Goal: Transaction & Acquisition: Purchase product/service

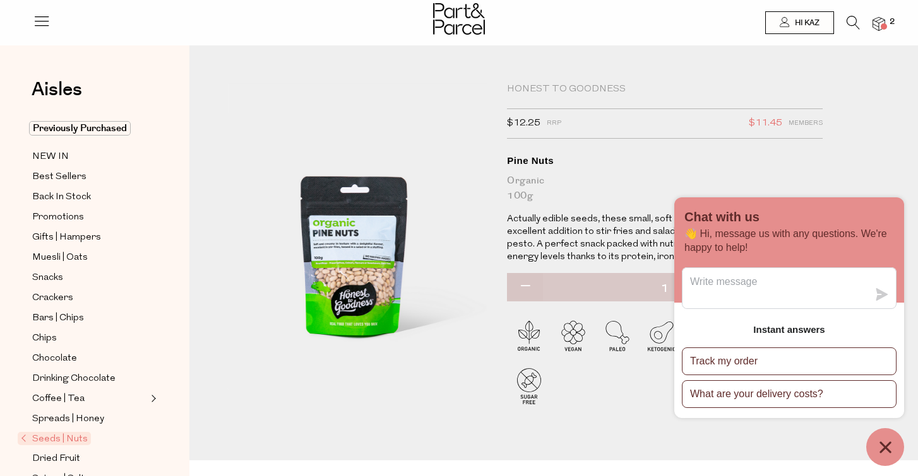
click at [878, 26] on img at bounding box center [878, 24] width 13 height 15
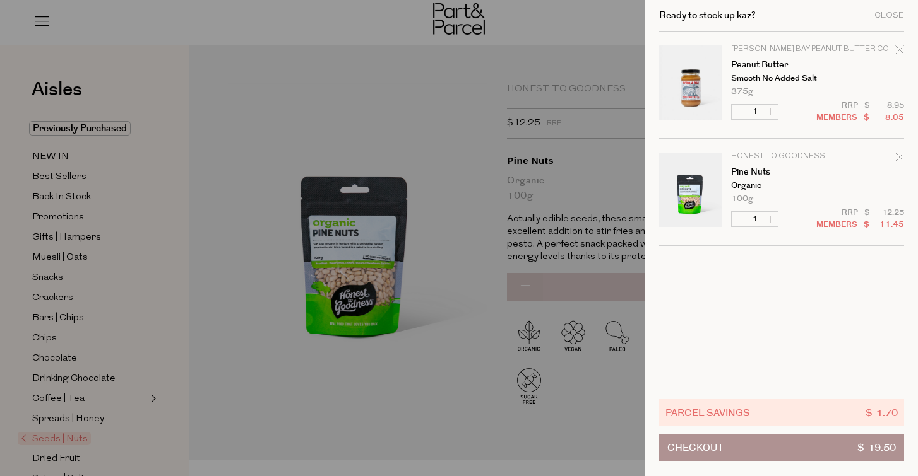
click at [739, 218] on button "Decrease Pine Nuts" at bounding box center [738, 219] width 15 height 15
type input "0"
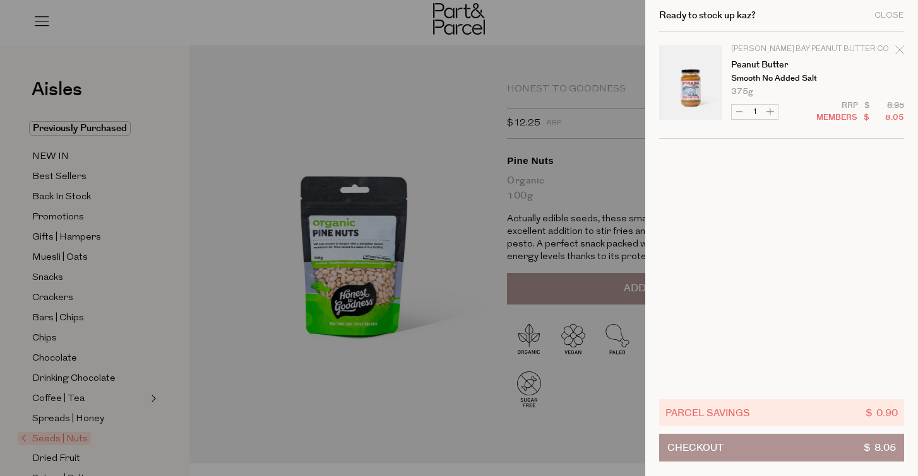
click at [435, 187] on div at bounding box center [459, 238] width 918 height 476
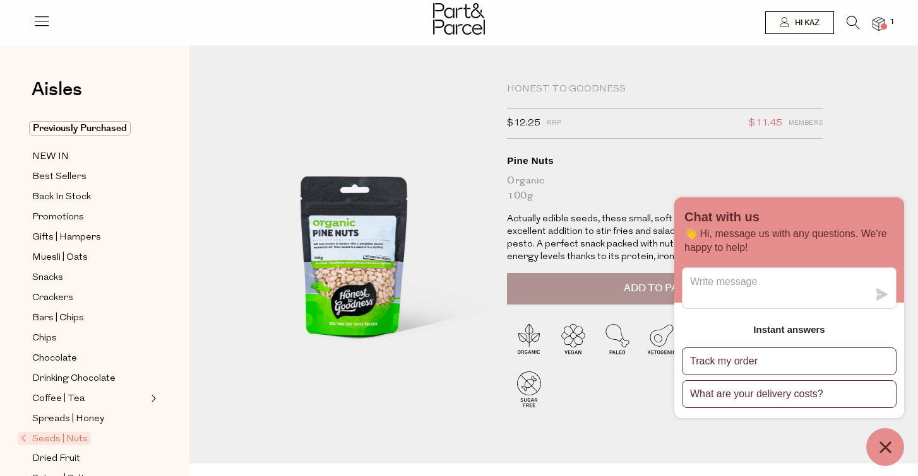
click at [849, 21] on icon at bounding box center [852, 23] width 13 height 14
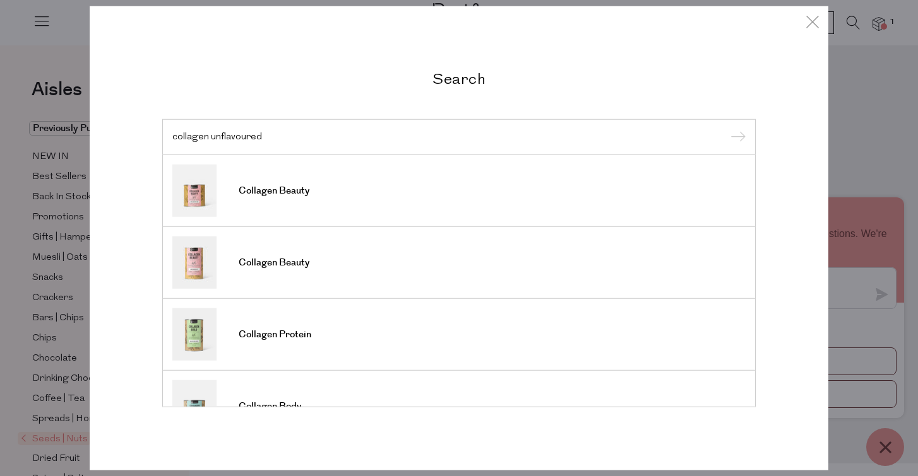
type input "collagen unflavoured"
click at [736, 138] on input "submit" at bounding box center [735, 137] width 19 height 19
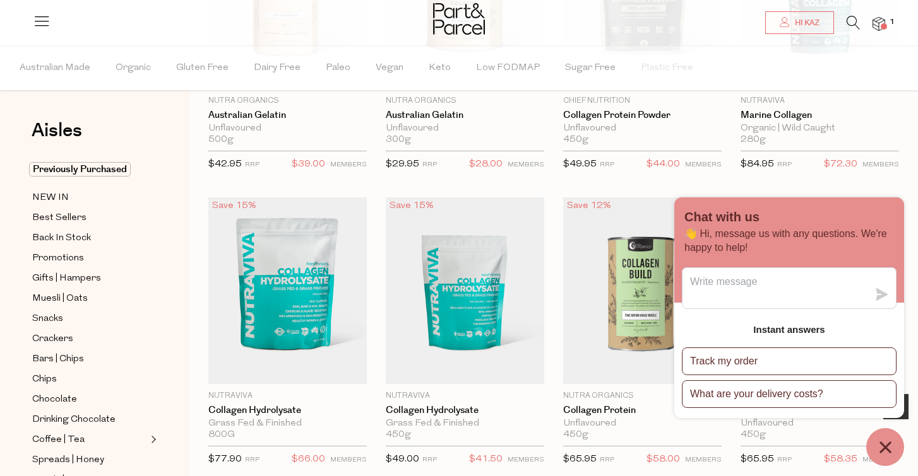
scroll to position [247, 0]
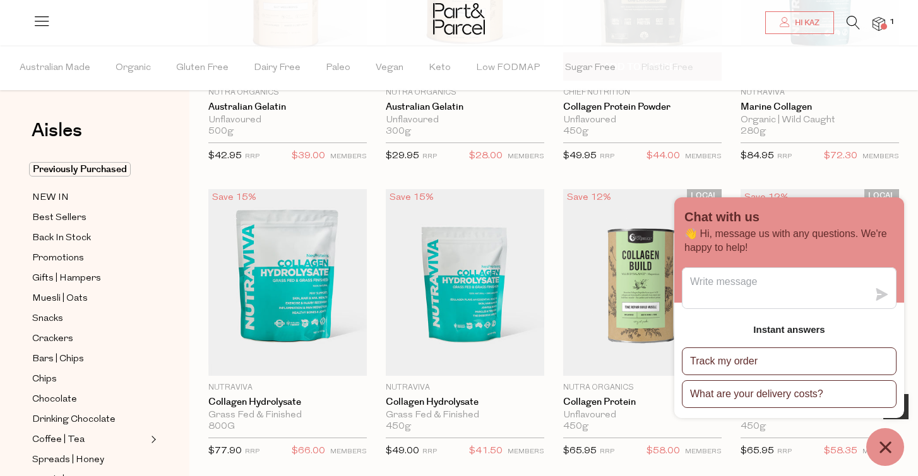
click at [661, 154] on span "$44.00" at bounding box center [662, 156] width 33 height 16
click at [619, 112] on link "Collagen Protein Powder" at bounding box center [642, 107] width 158 height 11
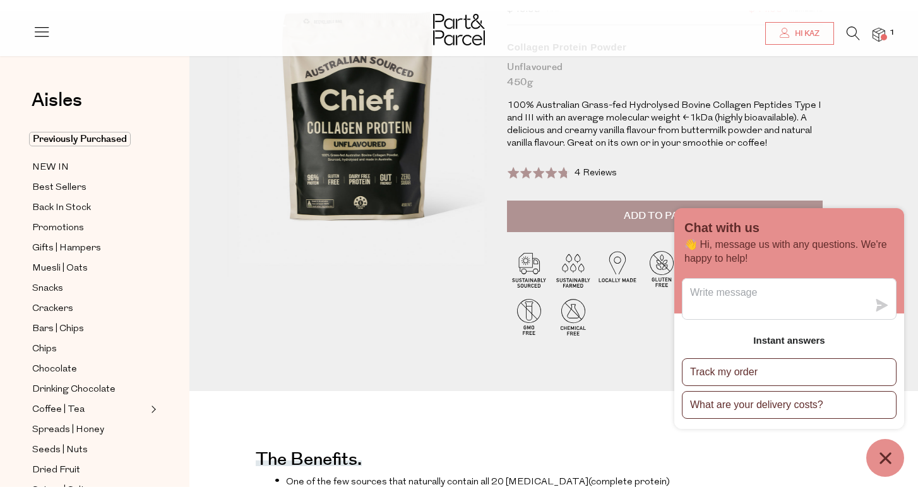
scroll to position [200, 0]
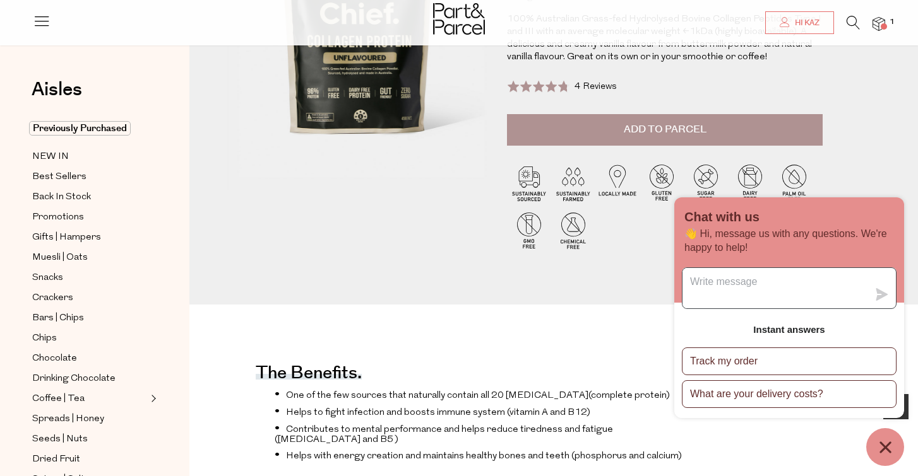
click at [710, 283] on textarea "Message us" at bounding box center [775, 288] width 186 height 40
click at [692, 283] on textarea "do you have any pine nuts grown in Australia" at bounding box center [775, 288] width 186 height 40
type textarea "please may you tell me do you have any pine nuts grown in Australia"
click at [877, 293] on icon "submit" at bounding box center [882, 294] width 12 height 13
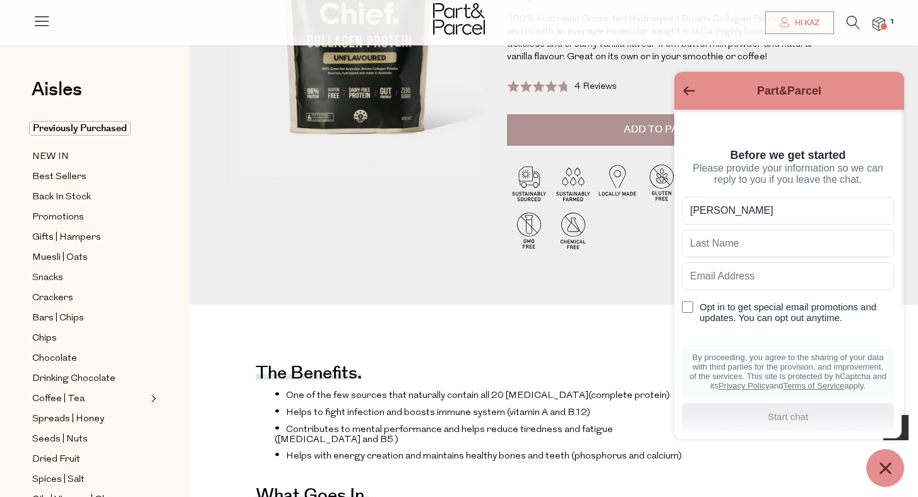
type input "Karen"
type input "Cormack"
type input "kaz.anne@icloud.com"
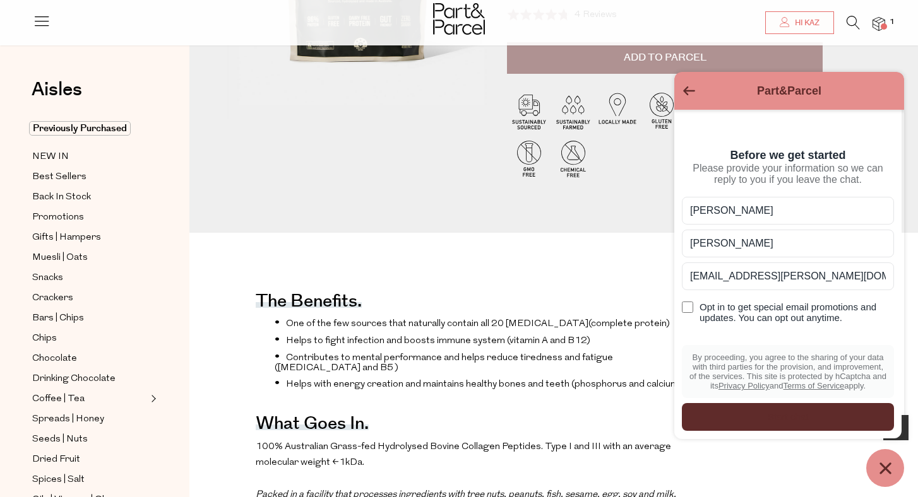
scroll to position [276, 0]
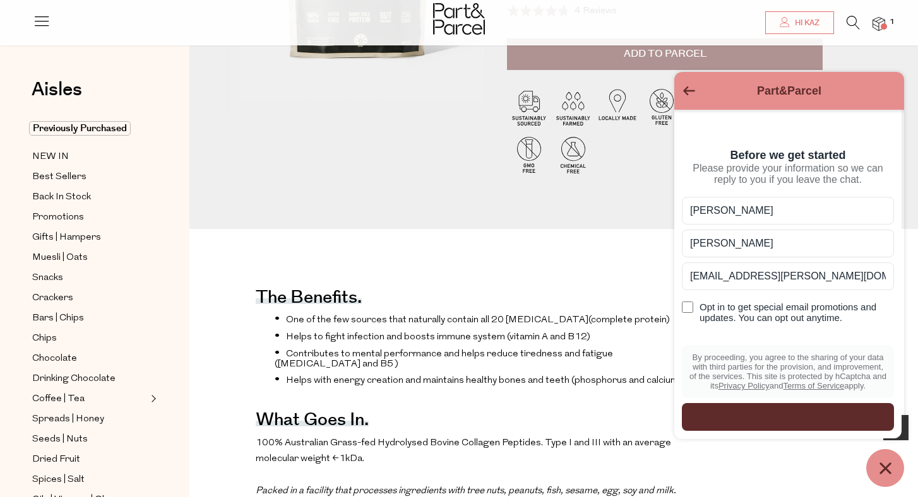
click at [685, 305] on input "Opt in to get special email promotions and updates. You can opt out anytime." at bounding box center [687, 307] width 11 height 11
checkbox input "true"
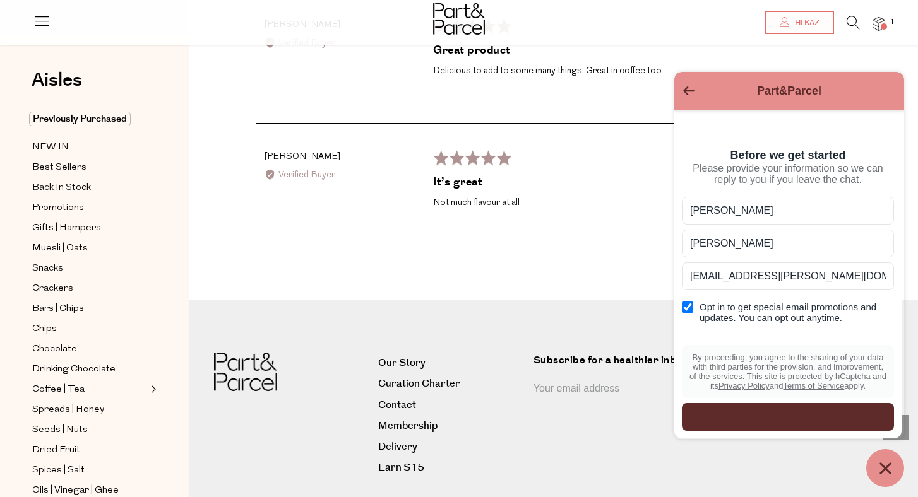
scroll to position [2331, 0]
click at [689, 85] on div "Part&Parcel" at bounding box center [789, 91] width 215 height 23
click at [687, 93] on icon "Go back to the main screen" at bounding box center [689, 90] width 12 height 9
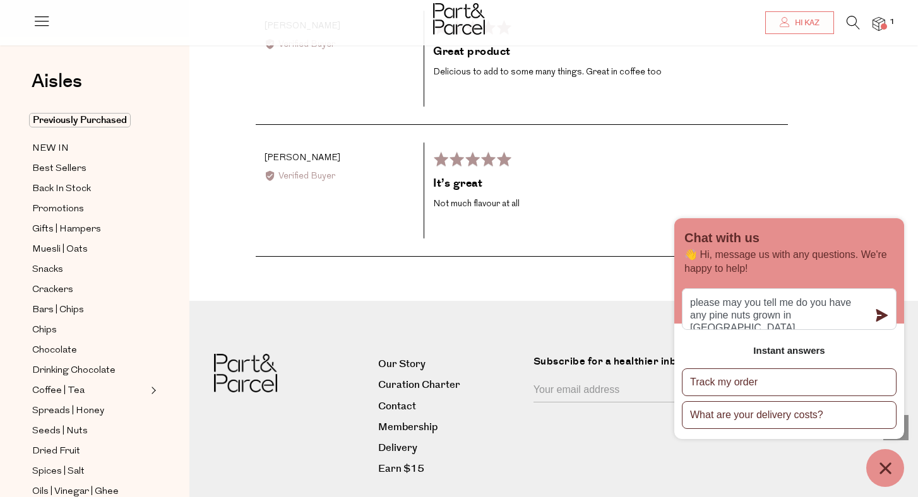
click at [877, 312] on icon "submit" at bounding box center [882, 315] width 12 height 13
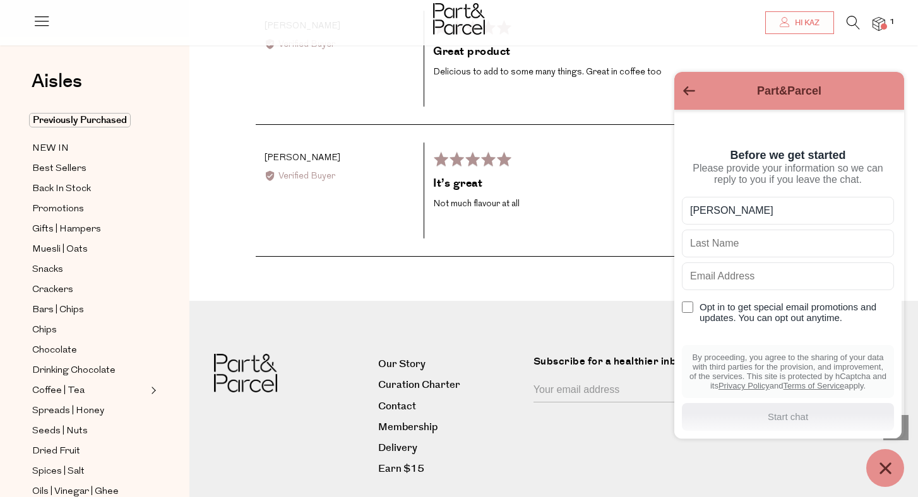
type input "Karen"
type input "Cormack"
type input "kaz.anne@icloud.com"
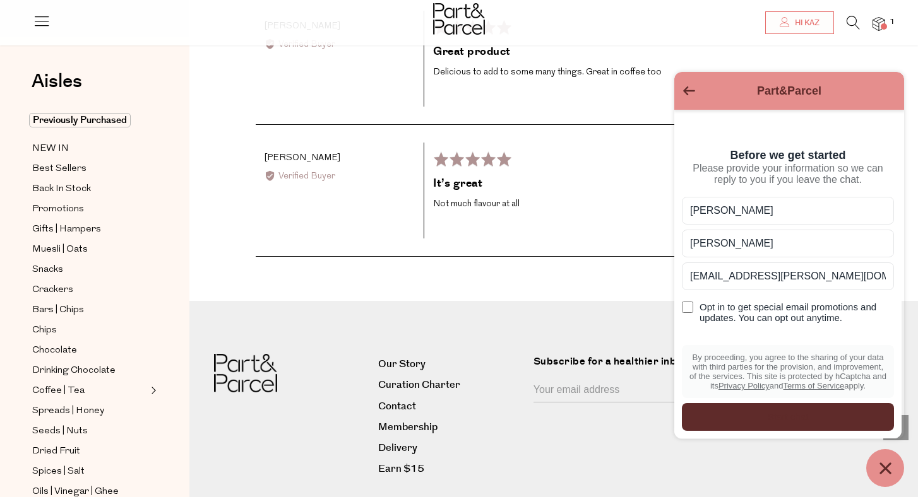
click at [877, 278] on input "kaz.anne@icloud.com" at bounding box center [788, 277] width 212 height 28
type input "karenc@corcom.com.au"
click at [685, 305] on input "Opt in to get special email promotions and updates. You can opt out anytime." at bounding box center [687, 307] width 11 height 11
checkbox input "true"
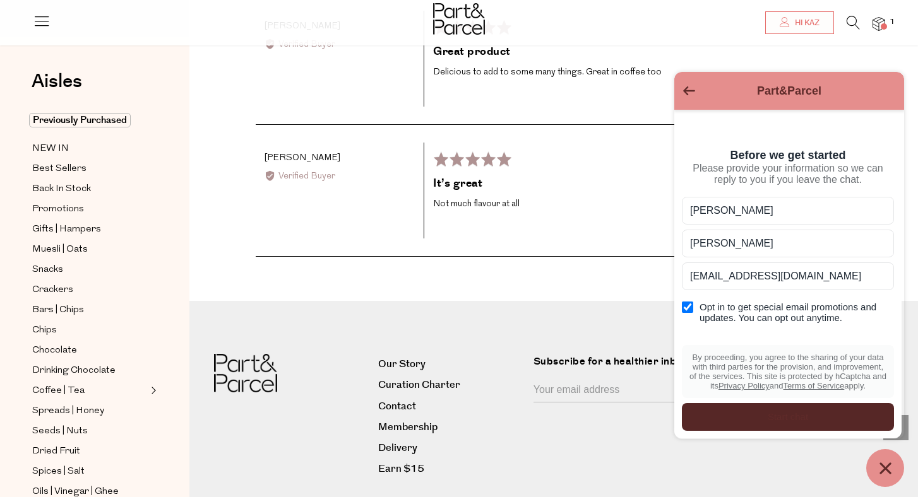
click at [773, 416] on div "Start chat" at bounding box center [787, 417] width 197 height 14
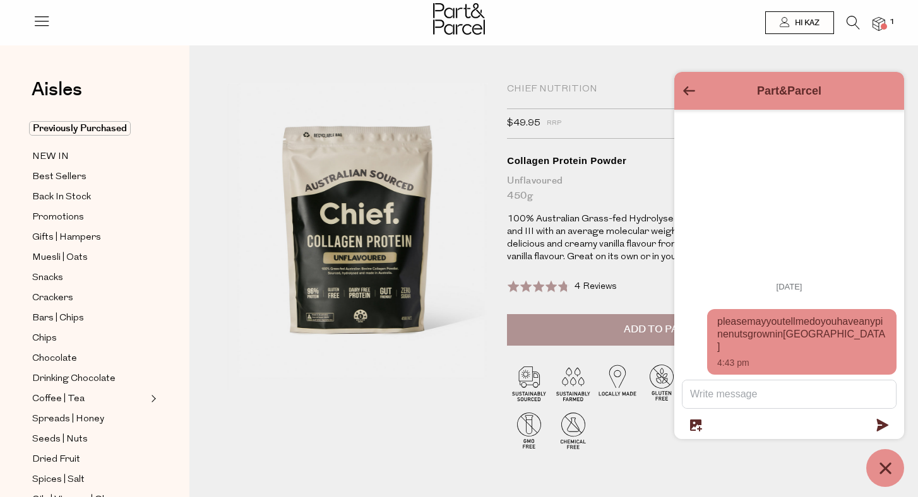
scroll to position [0, 0]
click at [849, 20] on icon at bounding box center [852, 23] width 13 height 14
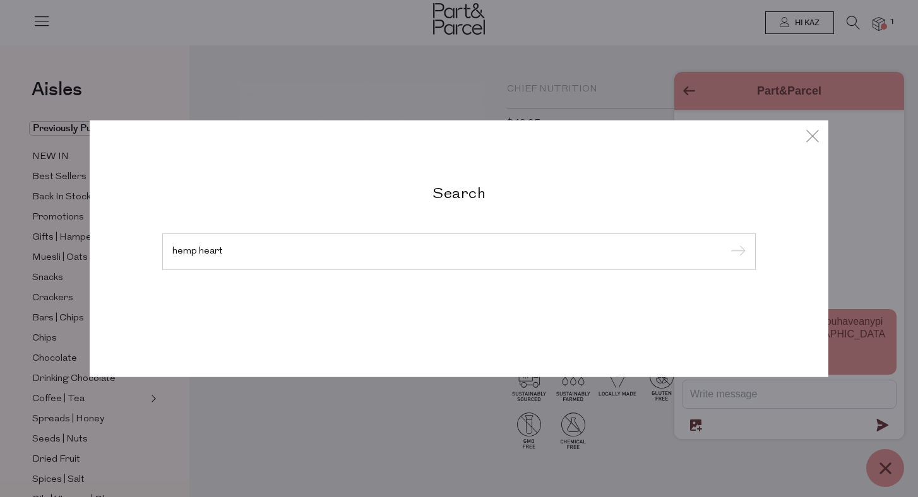
type input "hemp heart"
click at [736, 252] on input "submit" at bounding box center [735, 252] width 19 height 19
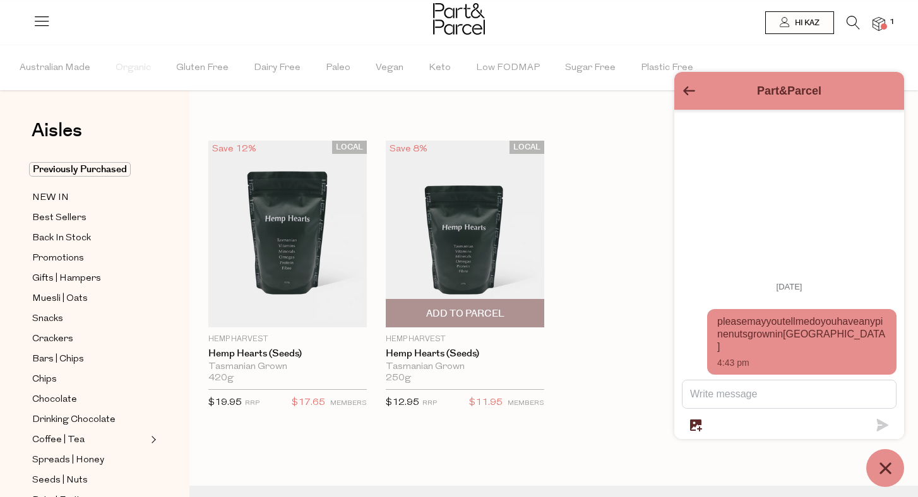
click at [460, 310] on span "Add To Parcel" at bounding box center [465, 313] width 78 height 13
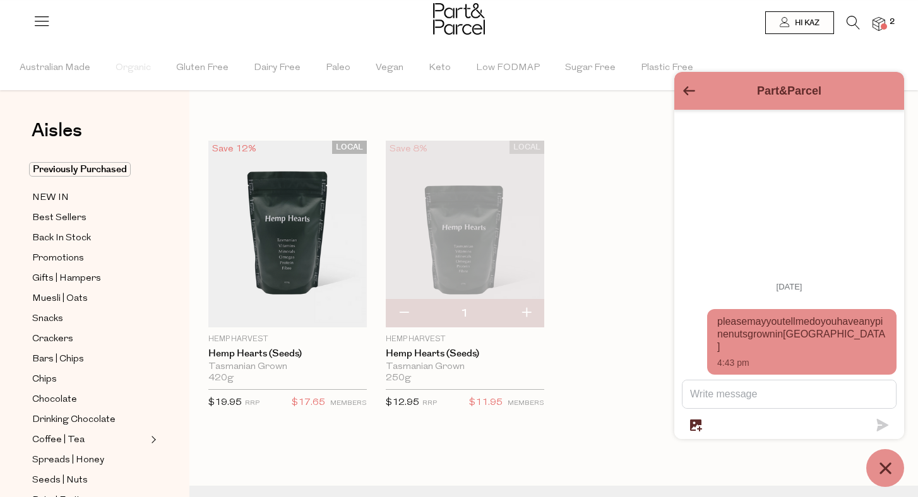
click at [879, 20] on img at bounding box center [878, 24] width 13 height 15
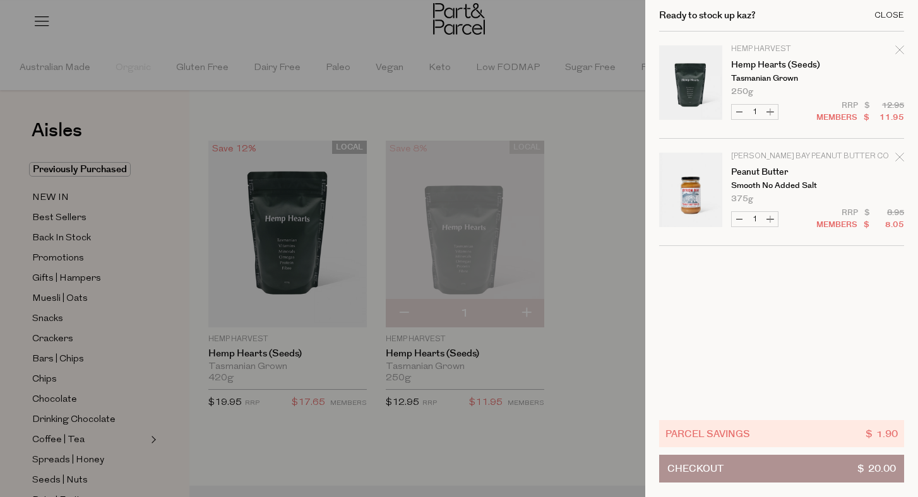
click at [883, 15] on div "Close" at bounding box center [889, 15] width 30 height 8
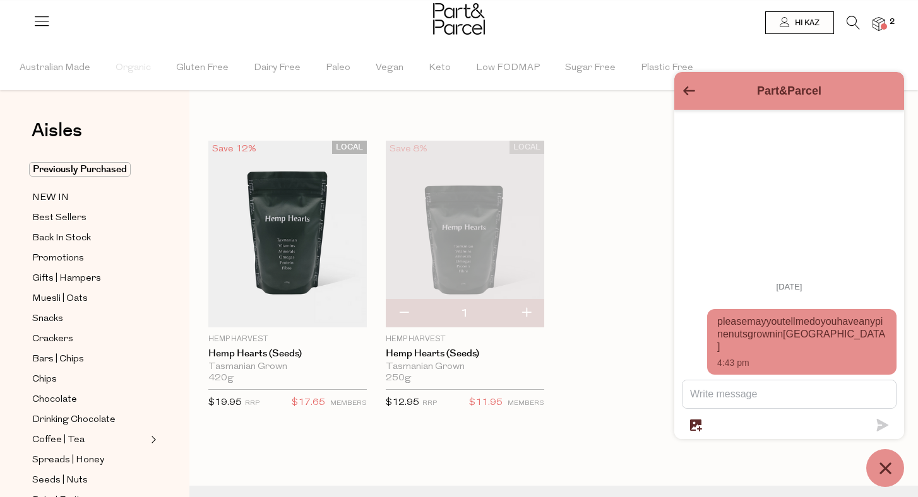
click at [850, 21] on icon at bounding box center [852, 23] width 13 height 14
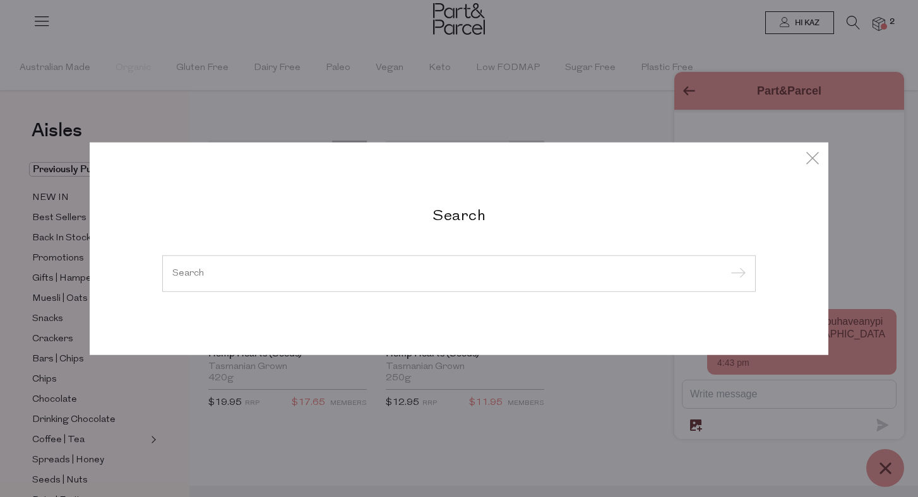
click at [853, 167] on div "Search" at bounding box center [459, 248] width 918 height 497
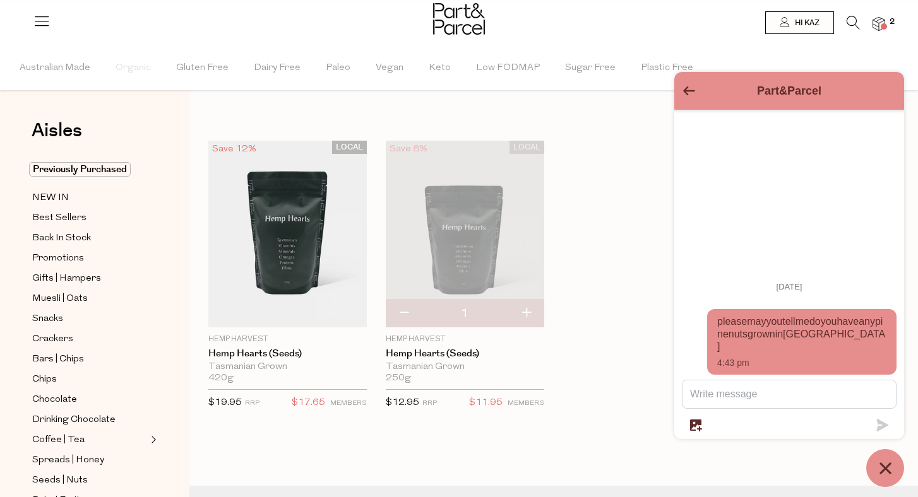
click at [856, 18] on icon at bounding box center [852, 23] width 13 height 14
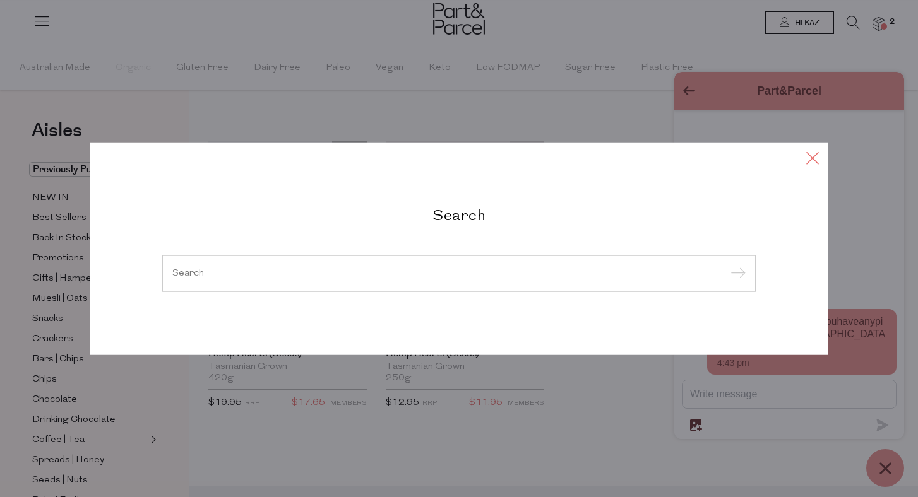
click at [815, 157] on icon at bounding box center [812, 158] width 19 height 18
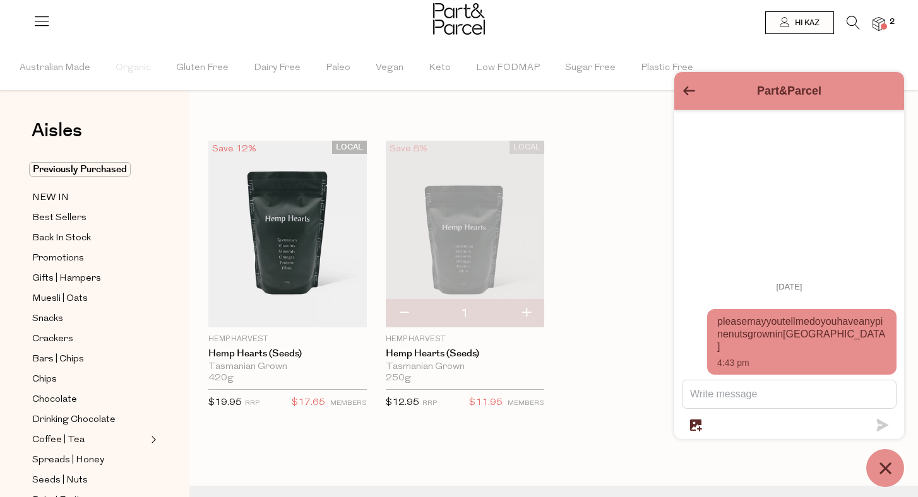
click at [882, 20] on img at bounding box center [878, 24] width 13 height 15
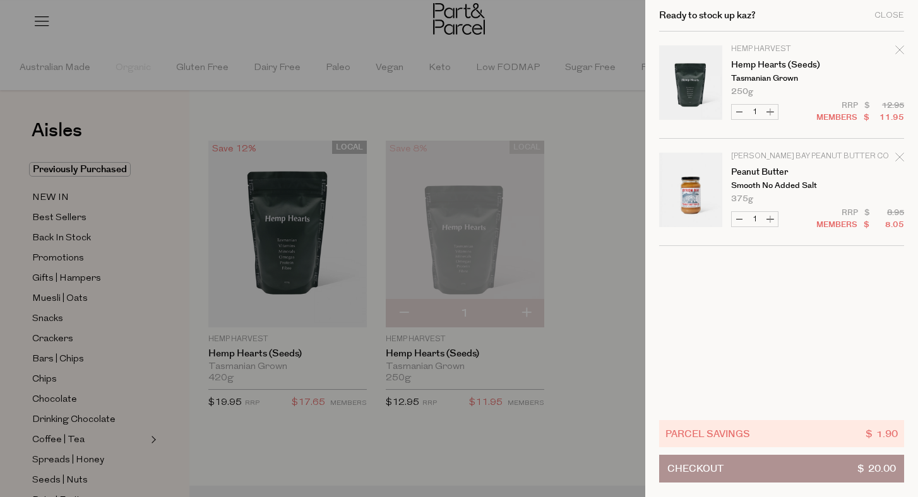
click at [882, 20] on div "Ready to stock up kaz? Close" at bounding box center [781, 16] width 245 height 32
click at [886, 16] on div "Close" at bounding box center [889, 15] width 30 height 8
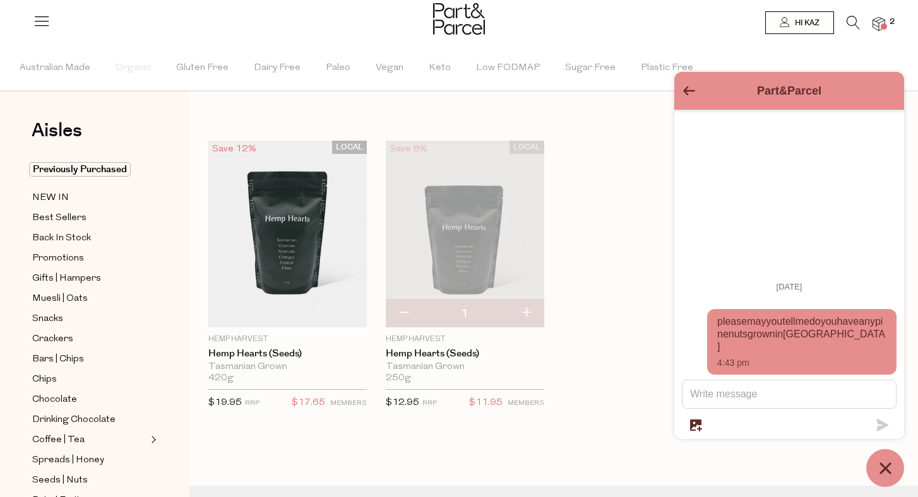
click at [850, 22] on icon at bounding box center [852, 23] width 13 height 14
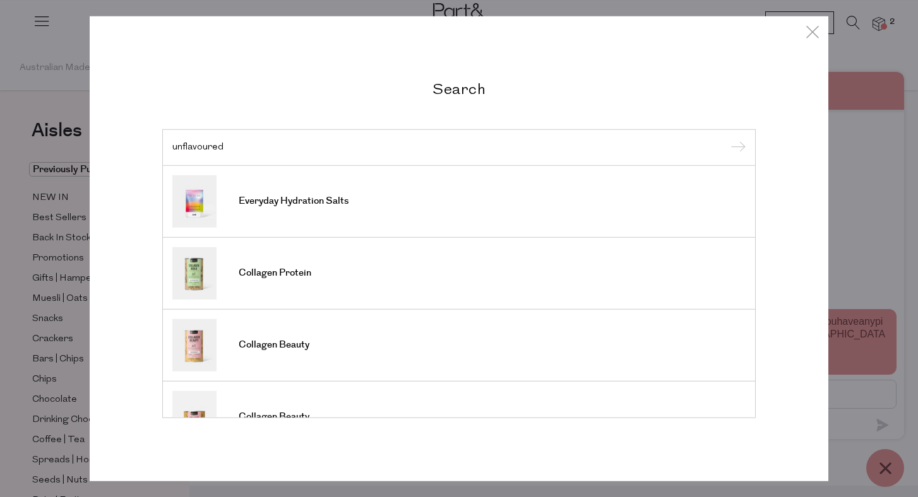
type input "unflavoured"
click at [736, 148] on input "submit" at bounding box center [735, 148] width 19 height 19
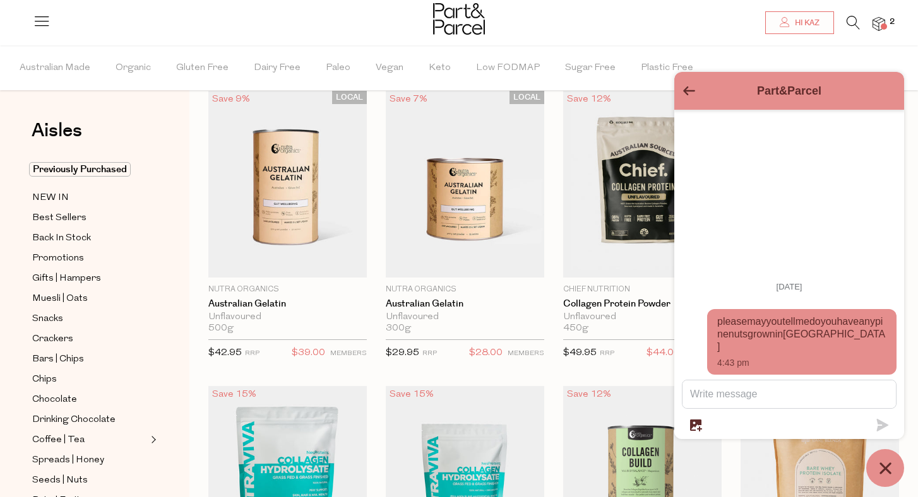
scroll to position [35, 0]
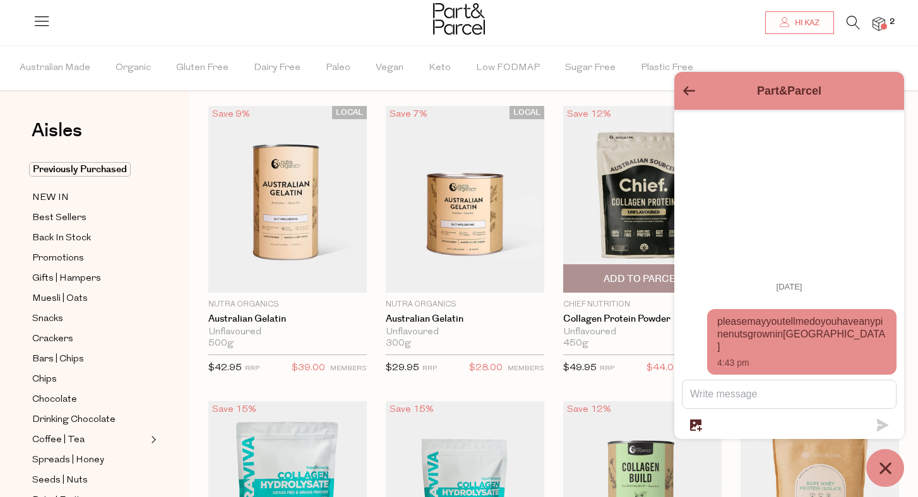
click at [581, 327] on div "Unflavoured" at bounding box center [642, 332] width 158 height 11
click at [627, 273] on span "Add To Parcel" at bounding box center [642, 278] width 151 height 27
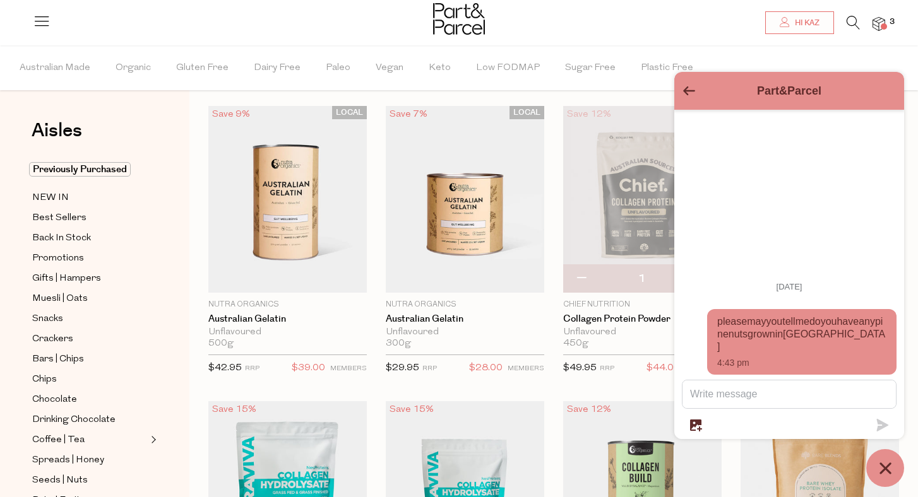
click at [745, 59] on ul "Australian Made Organic Gluten Free Dairy Free Paleo Vegan Keto Low FODMAP Suga…" at bounding box center [459, 67] width 916 height 45
click at [707, 31] on div at bounding box center [459, 20] width 918 height 41
click at [687, 92] on icon "Go back to the main screen" at bounding box center [689, 90] width 12 height 9
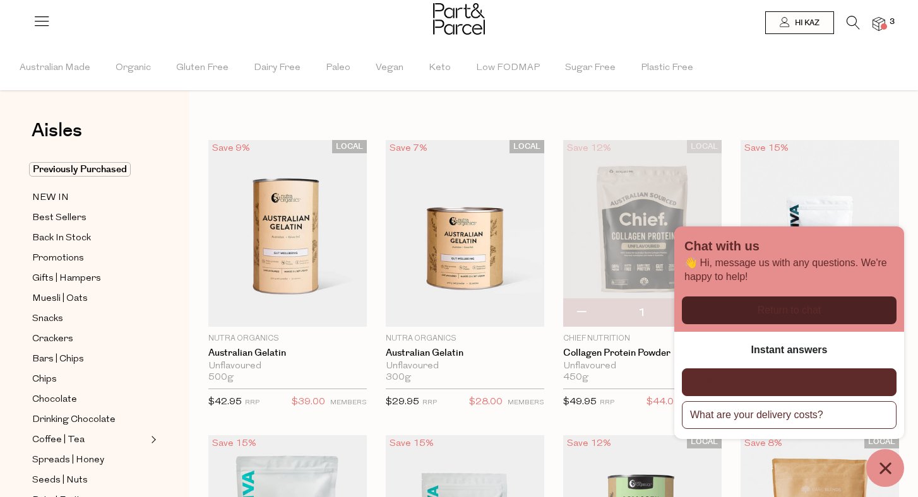
scroll to position [0, 0]
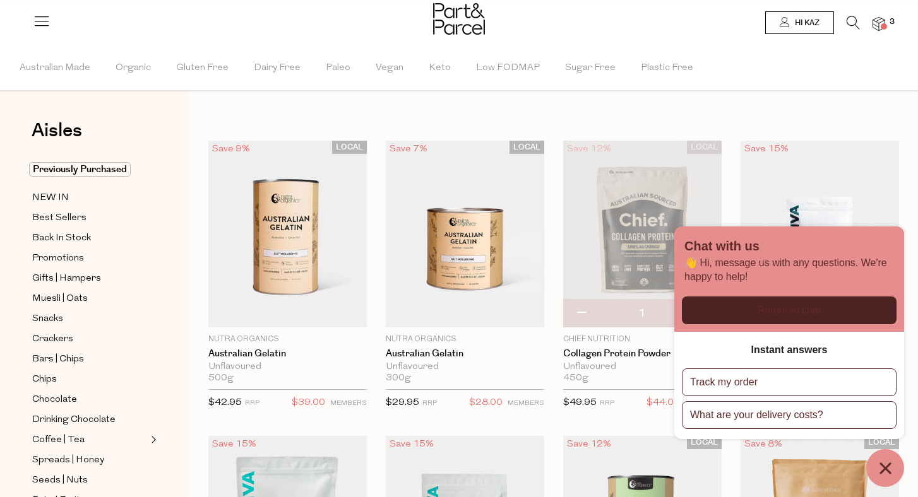
click at [853, 21] on icon at bounding box center [852, 23] width 13 height 14
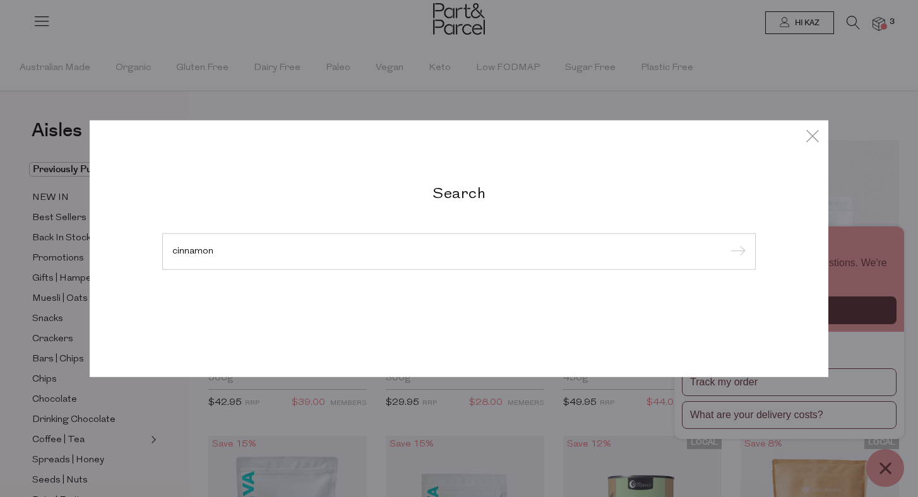
type input "cinnamon"
click at [736, 252] on input "submit" at bounding box center [735, 252] width 19 height 19
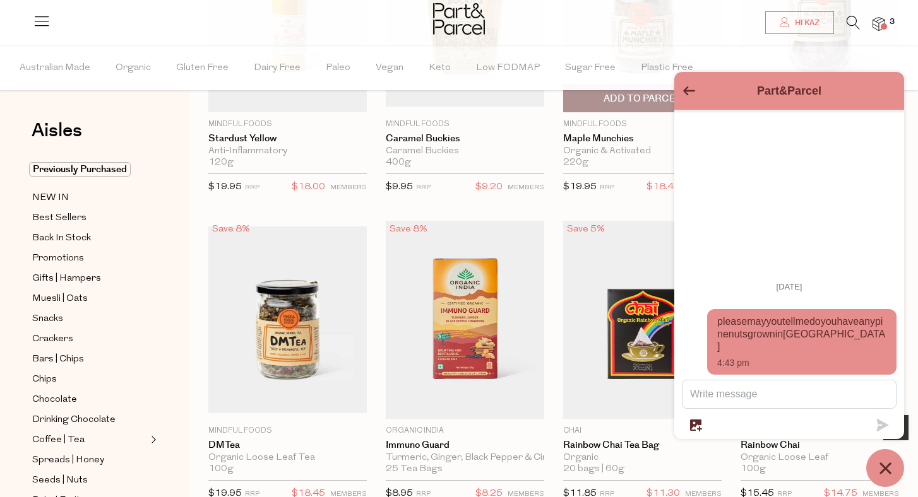
scroll to position [235, 0]
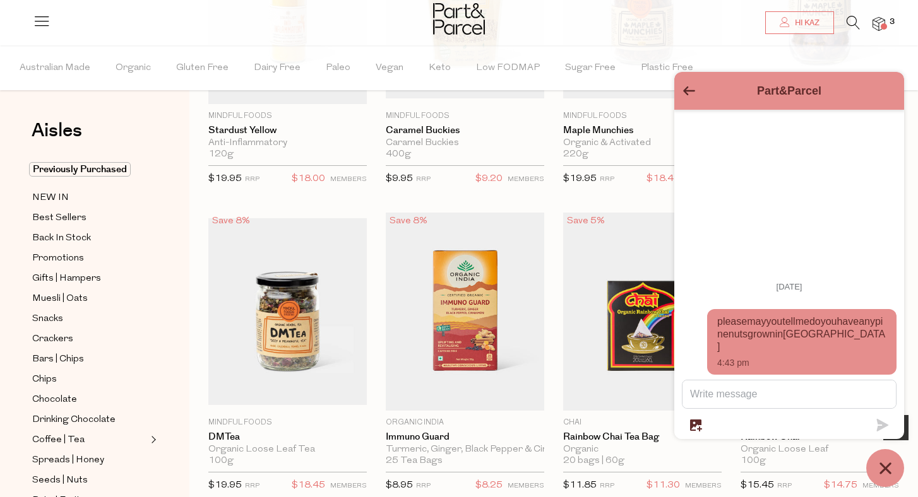
click at [686, 93] on icon "Go back to the main screen" at bounding box center [689, 90] width 12 height 9
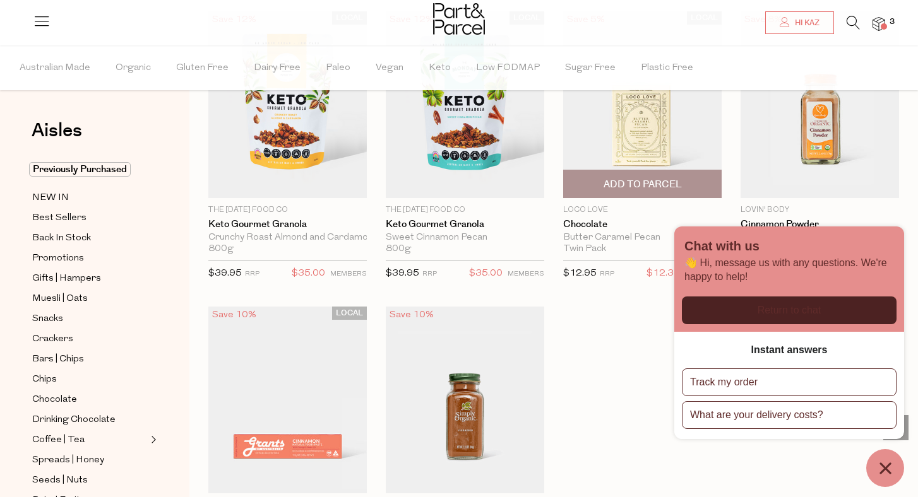
scroll to position [1634, 0]
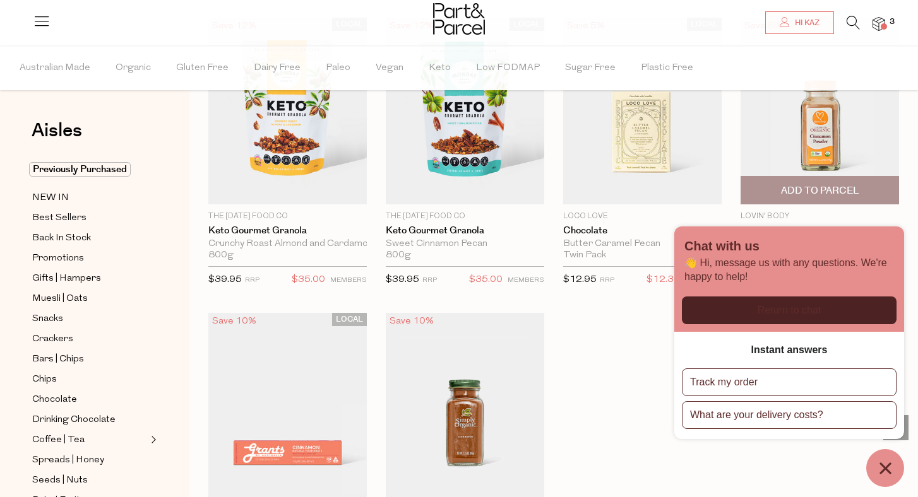
click at [823, 129] on img at bounding box center [819, 111] width 158 height 187
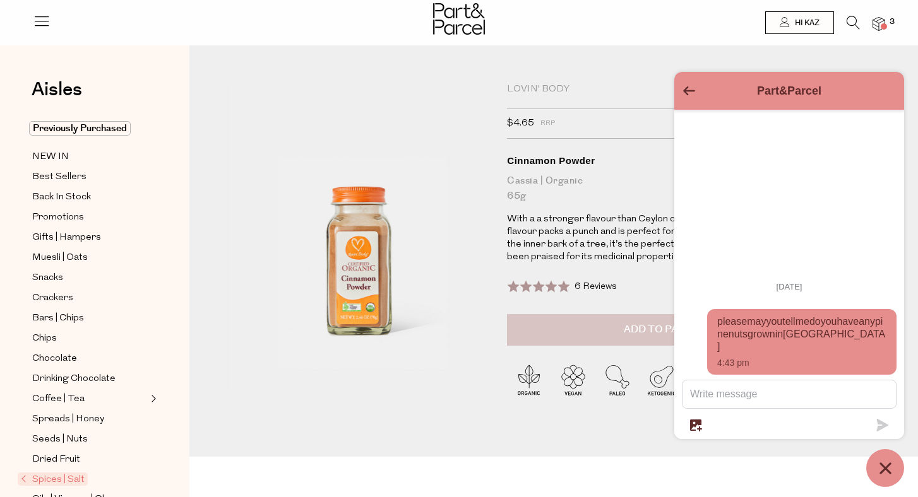
click at [594, 328] on button "Add to Parcel" at bounding box center [665, 330] width 316 height 32
click at [687, 88] on icon "Go back to the main screen" at bounding box center [689, 90] width 12 height 9
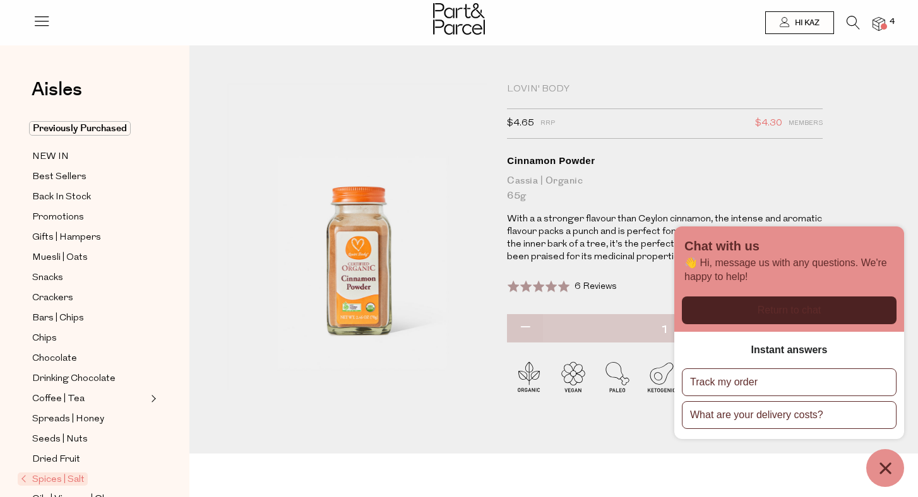
click at [478, 265] on img at bounding box center [357, 236] width 261 height 307
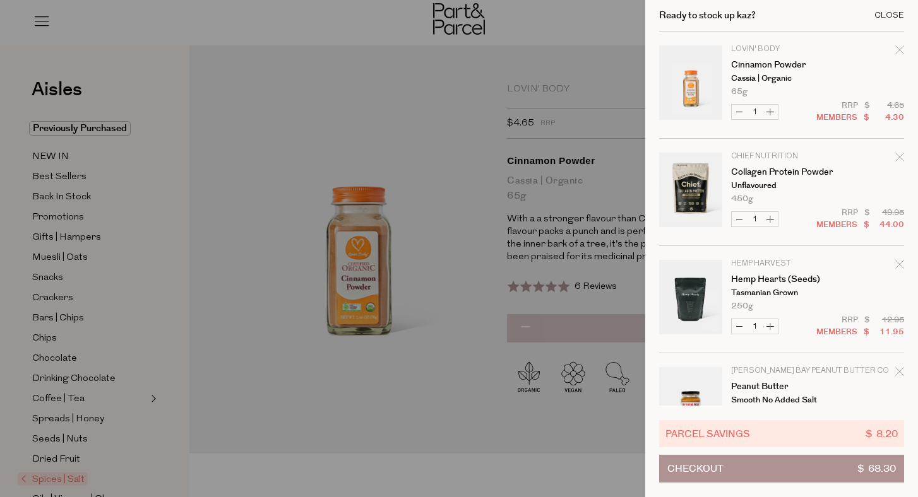
click at [885, 16] on div "Close" at bounding box center [889, 15] width 30 height 8
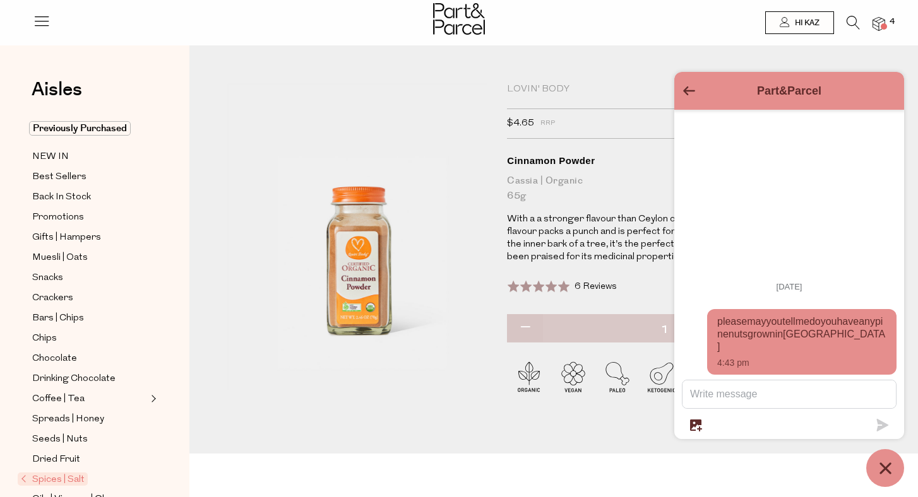
click at [851, 23] on icon at bounding box center [852, 23] width 13 height 14
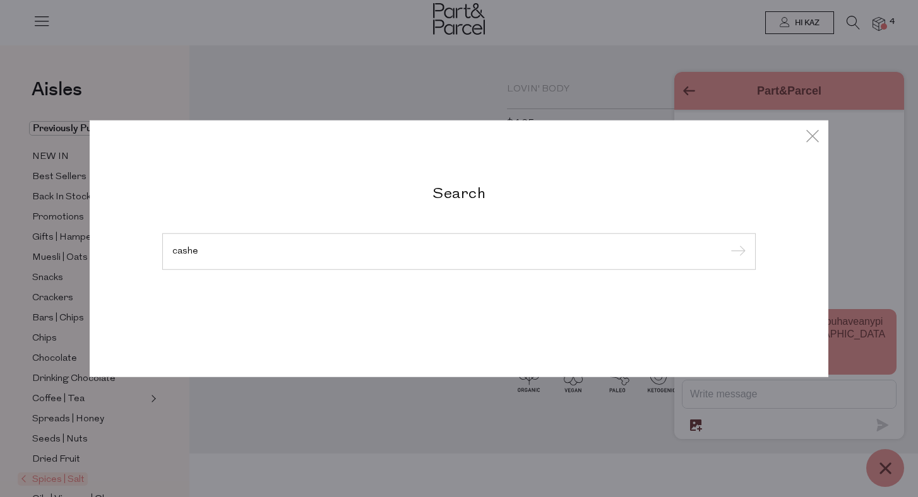
type input "cashew"
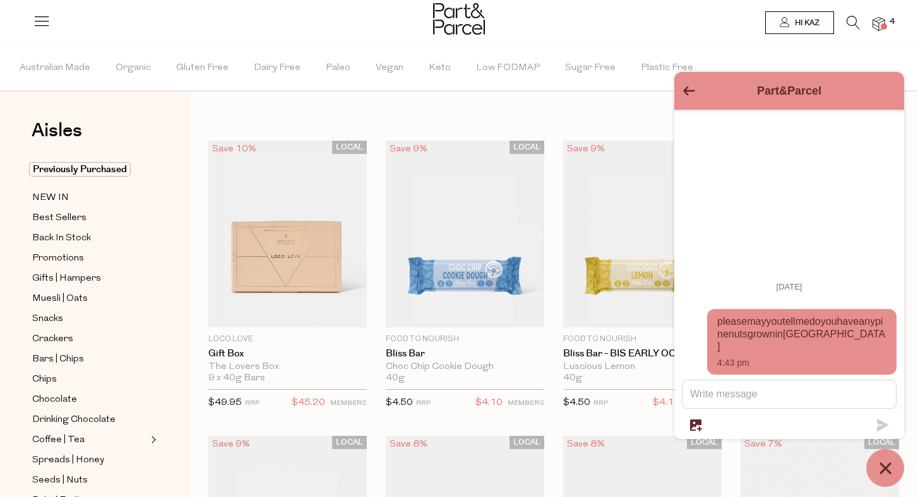
click at [687, 88] on icon "Go back to the main screen" at bounding box center [689, 90] width 12 height 9
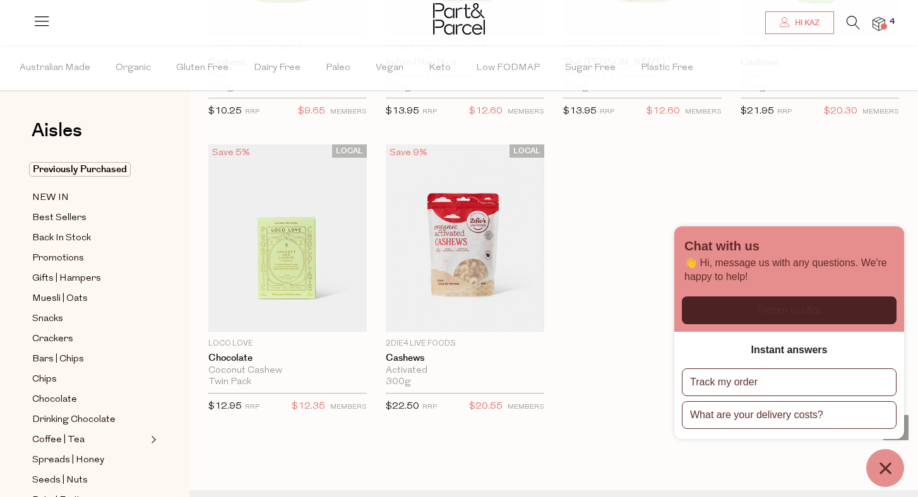
scroll to position [906, 0]
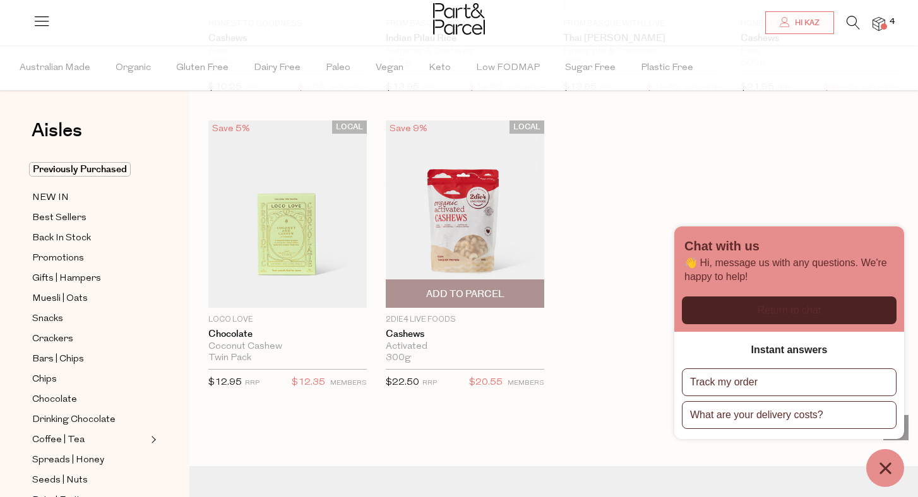
click at [461, 292] on span "Add To Parcel" at bounding box center [465, 294] width 78 height 13
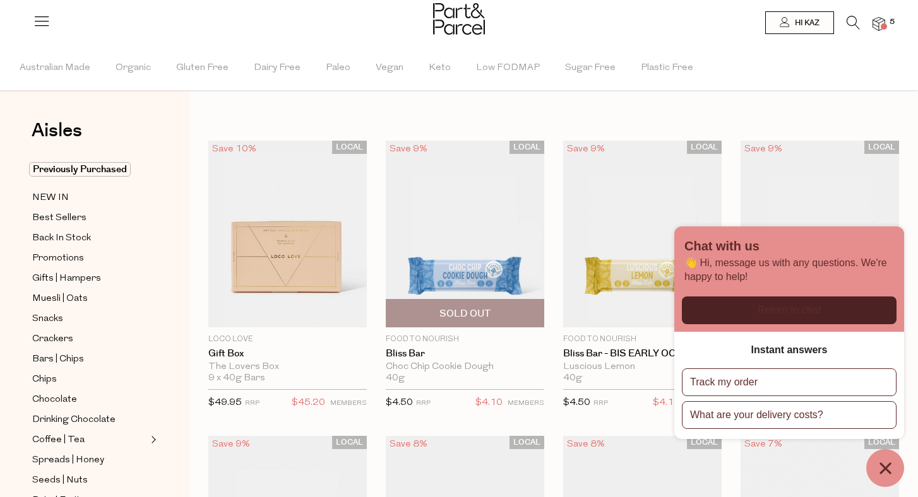
scroll to position [0, 0]
click at [846, 21] on icon at bounding box center [852, 23] width 13 height 14
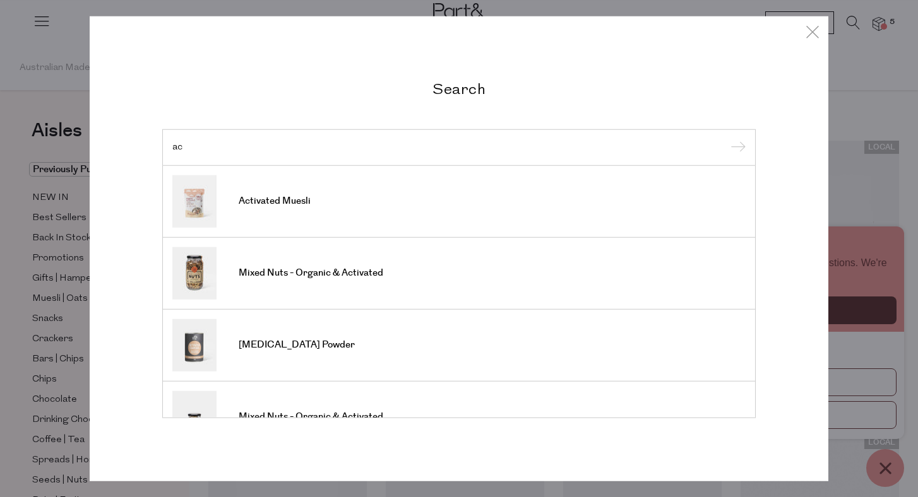
type input "a"
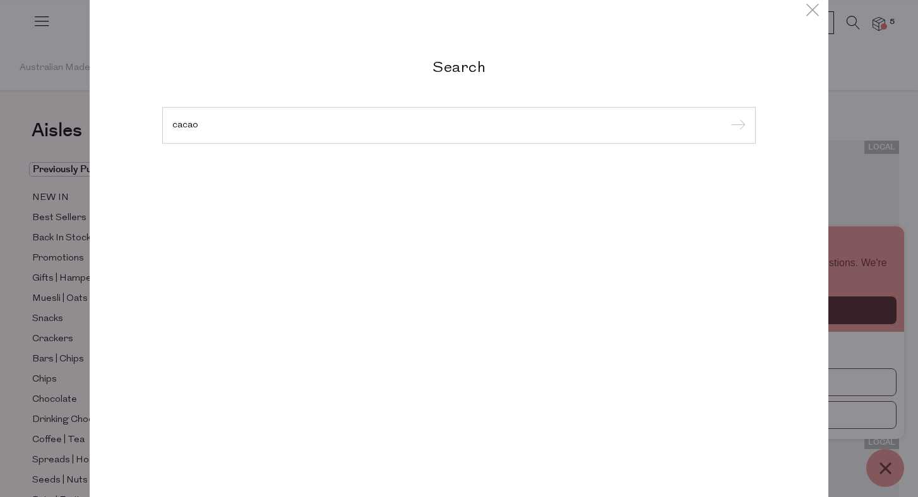
type input "cacao"
click at [736, 136] on input "submit" at bounding box center [735, 126] width 19 height 19
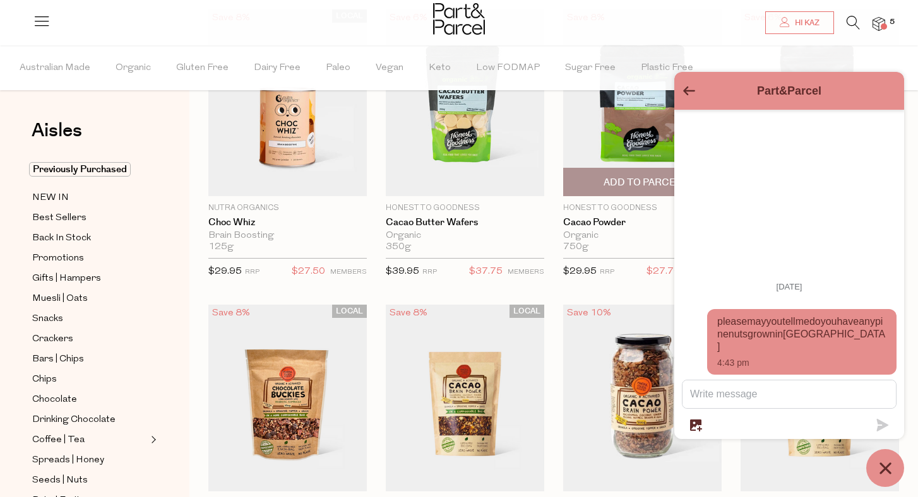
scroll to position [131, 0]
click at [682, 90] on div "Part&Parcel" at bounding box center [789, 91] width 215 height 23
click at [762, 399] on textarea "Message us" at bounding box center [788, 395] width 213 height 28
type textarea "Hello"
click at [880, 422] on icon "submit" at bounding box center [883, 425] width 12 height 13
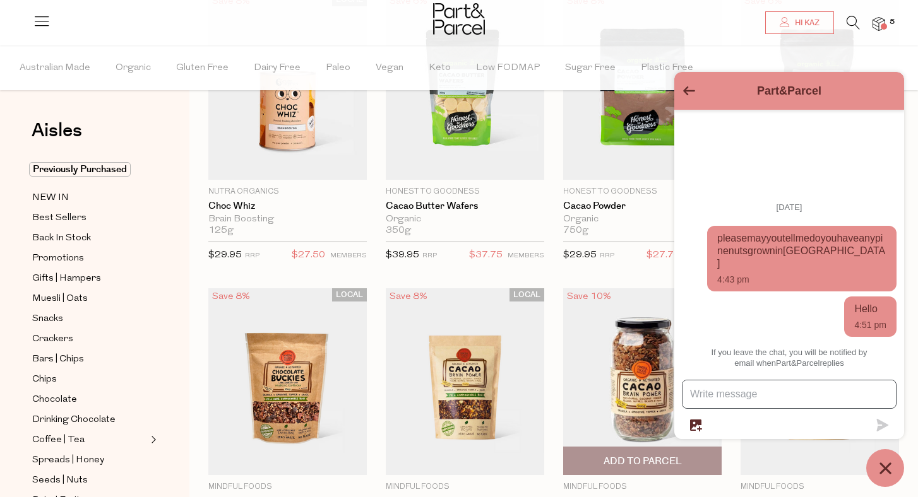
scroll to position [155, 0]
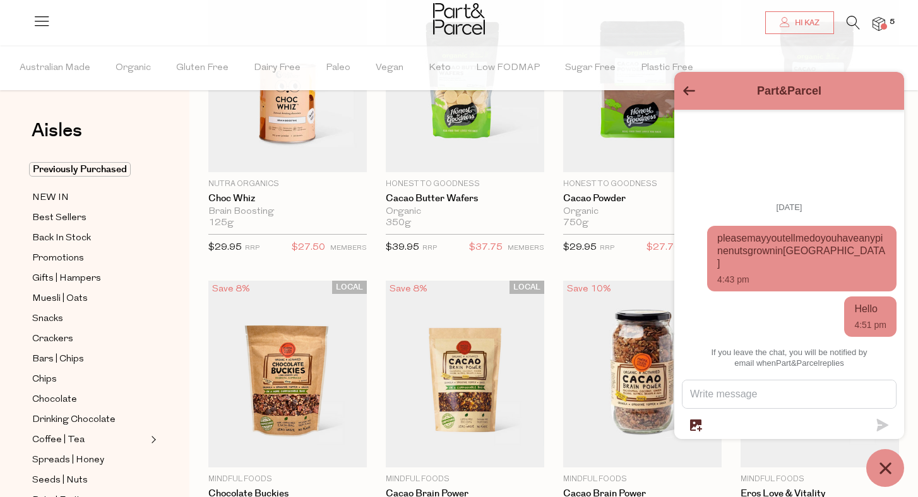
click at [689, 93] on icon "Go back to the main screen" at bounding box center [689, 90] width 12 height 9
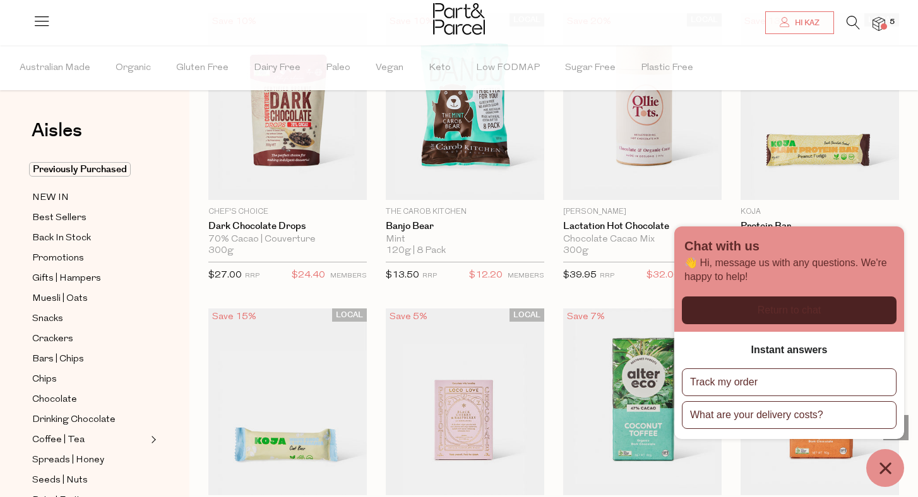
scroll to position [2109, 0]
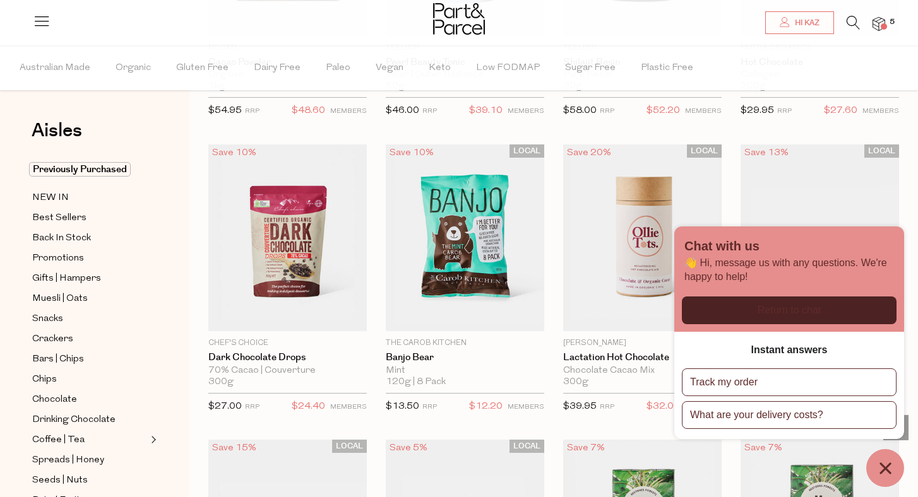
click at [851, 22] on icon at bounding box center [852, 23] width 13 height 14
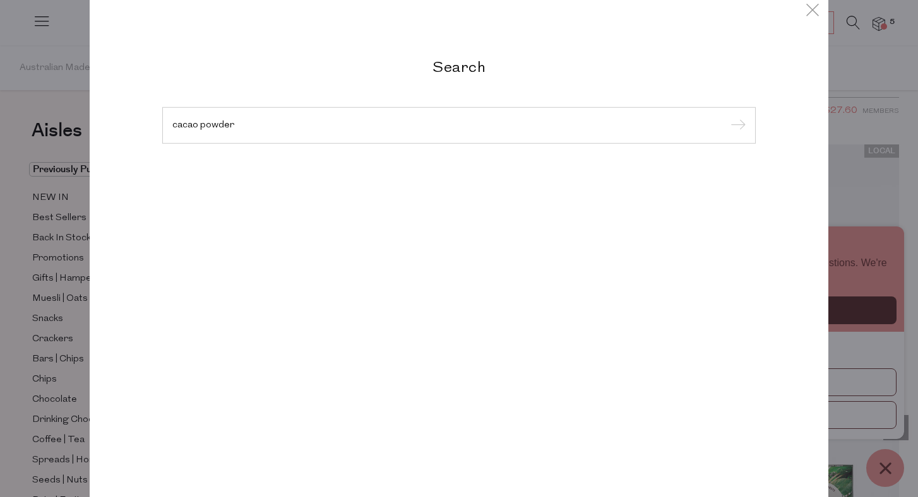
type input "cacao powder"
click at [736, 126] on input "submit" at bounding box center [735, 126] width 19 height 19
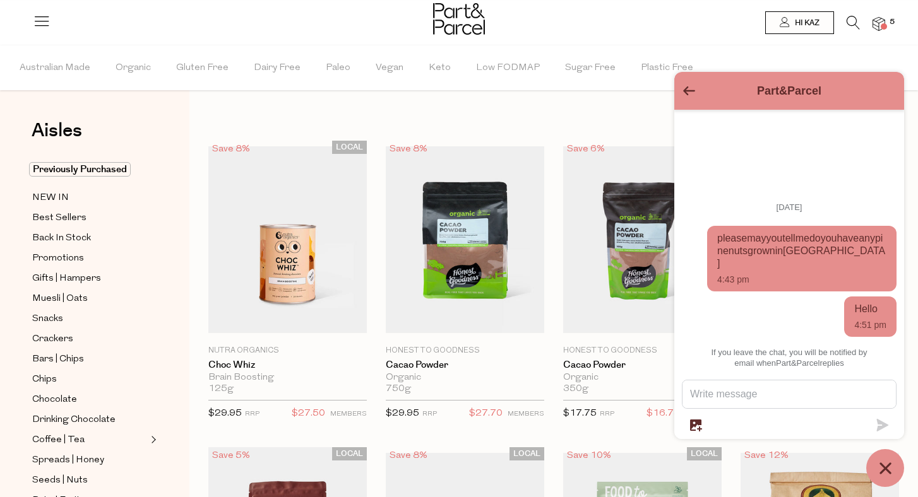
click at [892, 464] on icon "Chat window" at bounding box center [885, 469] width 20 height 20
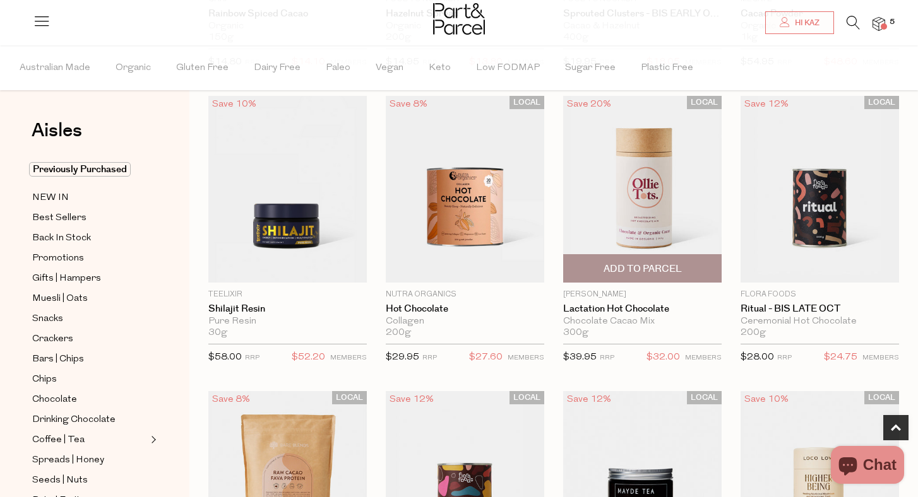
scroll to position [659, 0]
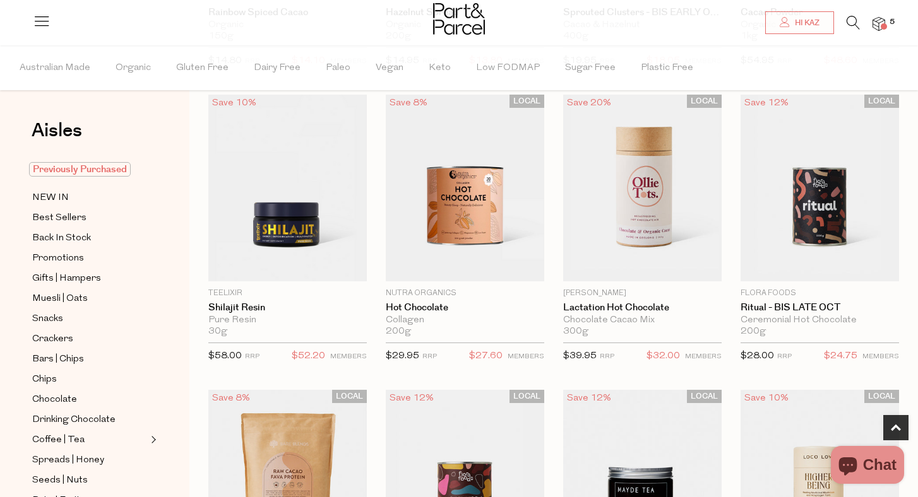
click at [103, 168] on span "Previously Purchased" at bounding box center [80, 169] width 102 height 15
click at [104, 170] on span "Previously Purchased" at bounding box center [80, 169] width 102 height 15
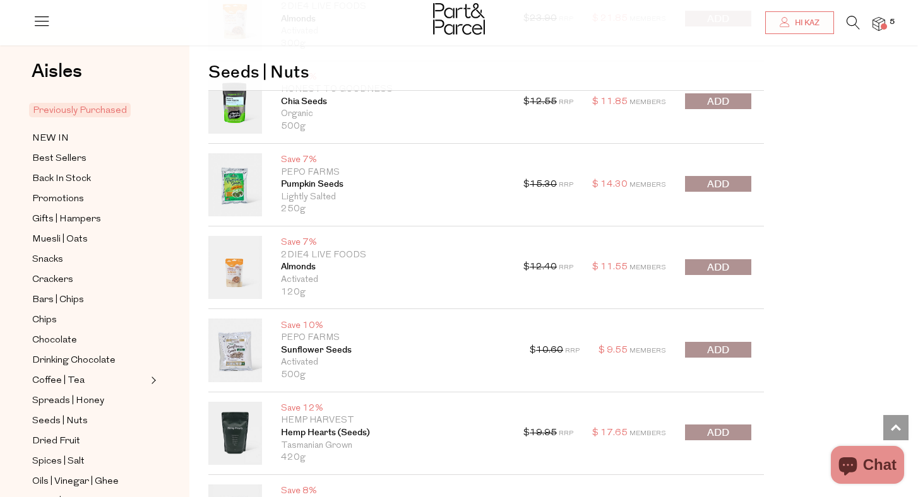
scroll to position [983, 0]
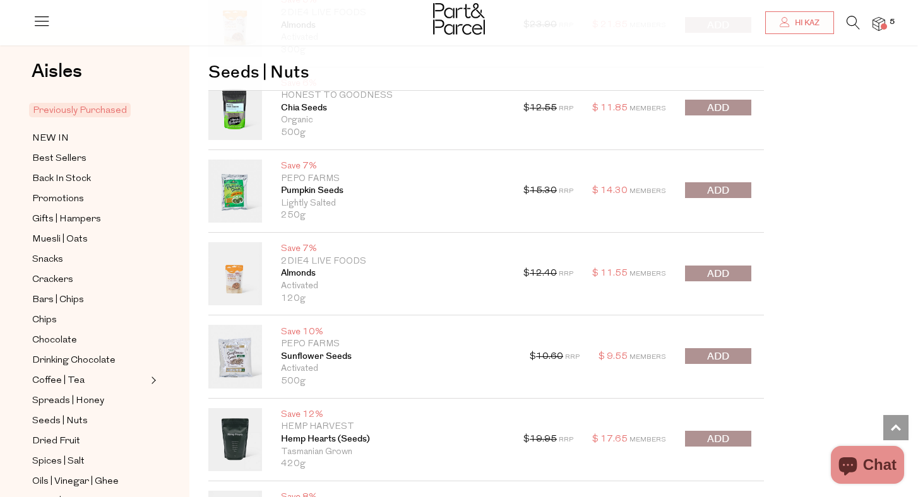
click at [730, 271] on button "submit" at bounding box center [718, 274] width 66 height 16
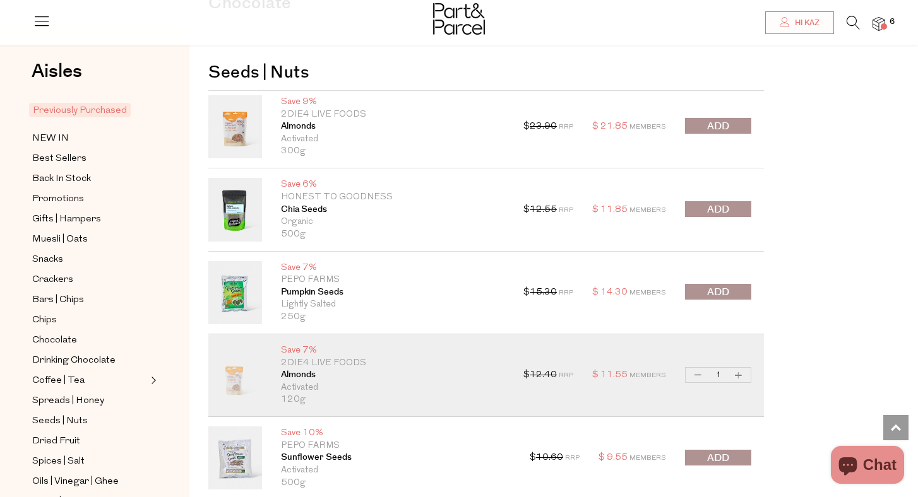
scroll to position [874, 0]
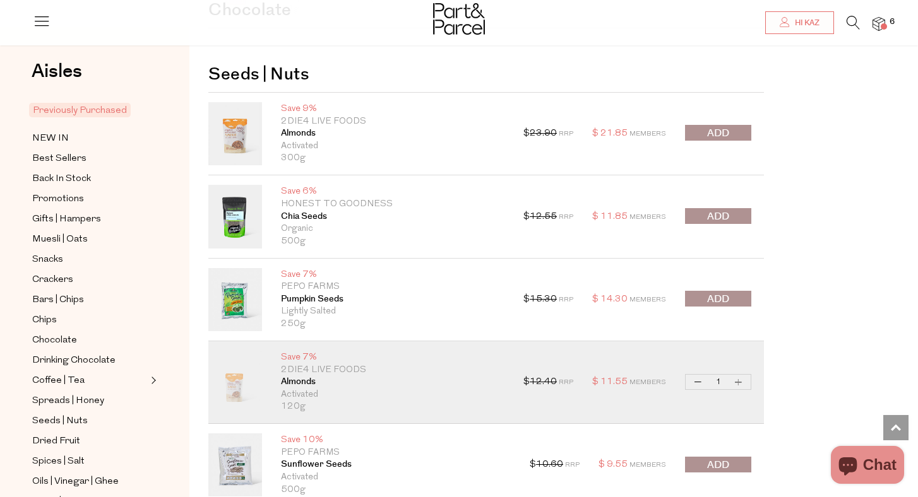
click at [698, 380] on button "Decrease Almonds" at bounding box center [697, 382] width 15 height 15
type input "0"
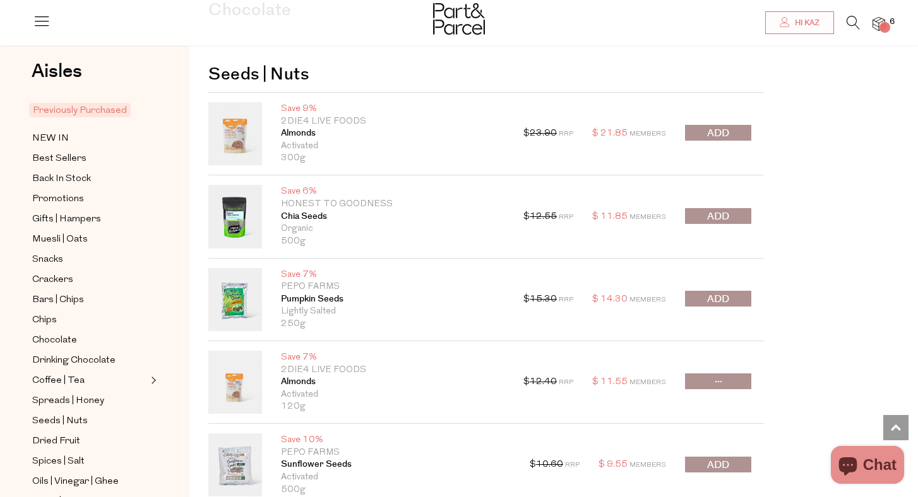
click at [719, 131] on span "submit" at bounding box center [718, 133] width 22 height 15
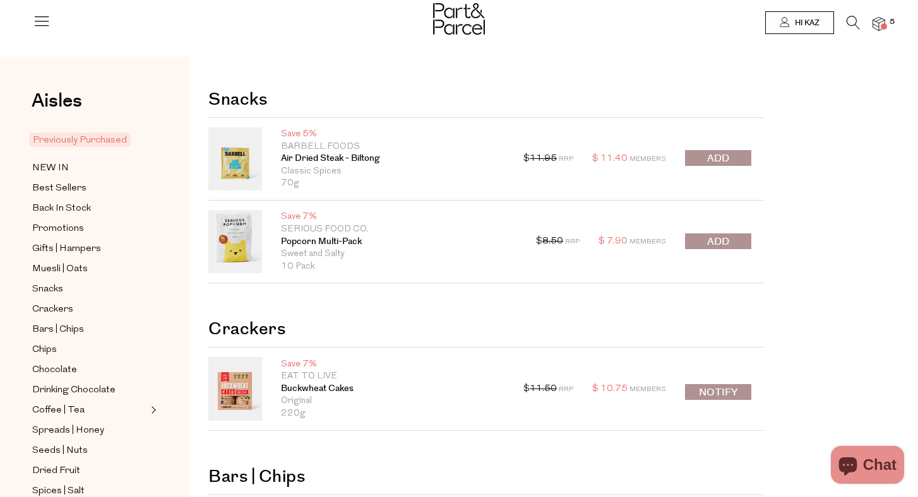
scroll to position [0, 0]
click at [729, 240] on button "submit" at bounding box center [718, 241] width 66 height 16
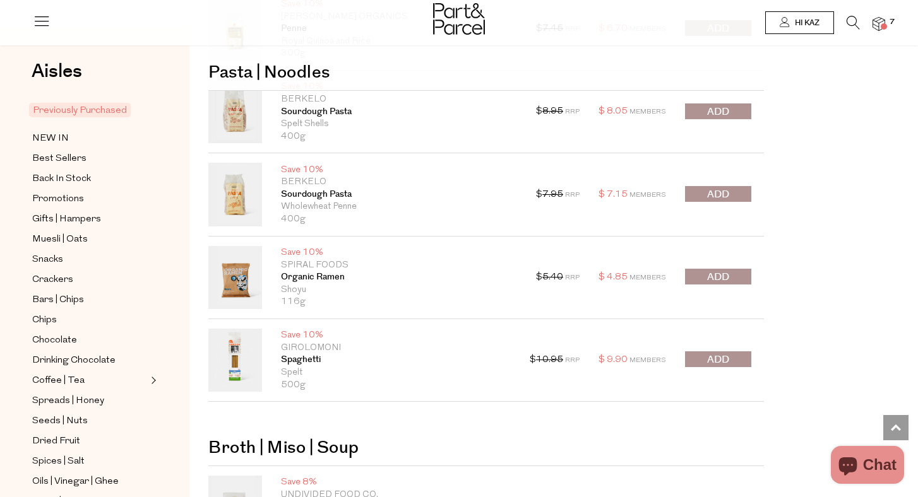
scroll to position [1728, 0]
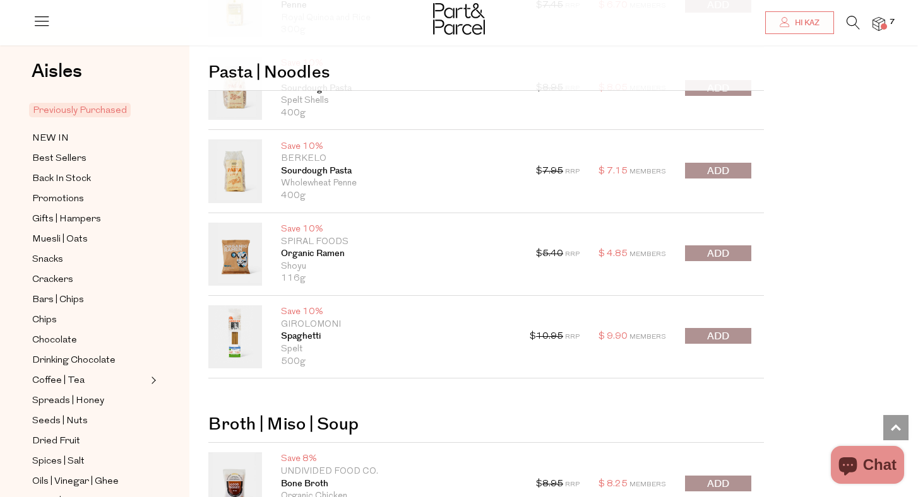
click at [878, 25] on img at bounding box center [878, 24] width 13 height 15
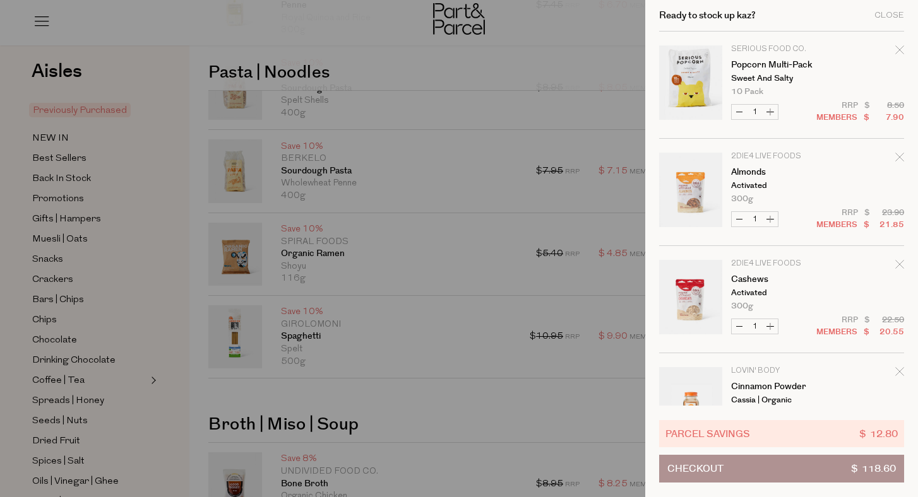
scroll to position [0, 0]
click at [64, 175] on div at bounding box center [459, 248] width 918 height 497
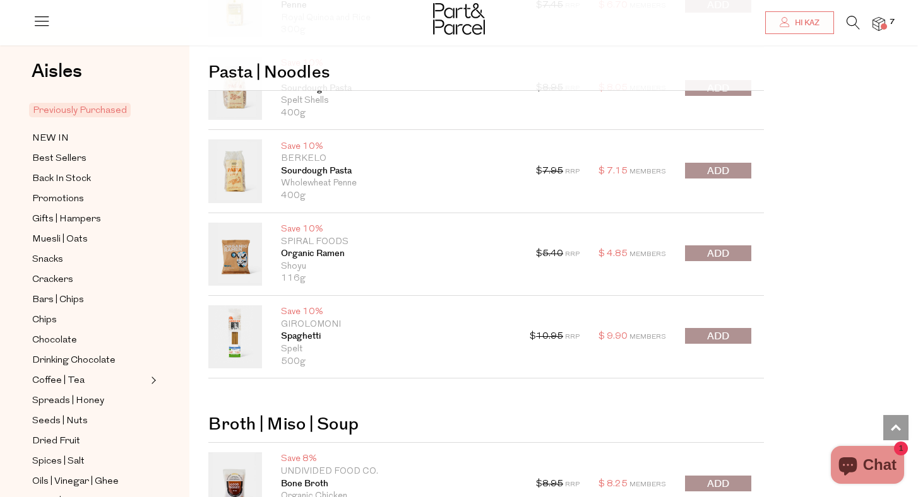
click at [64, 175] on span "Back In Stock" at bounding box center [61, 179] width 59 height 15
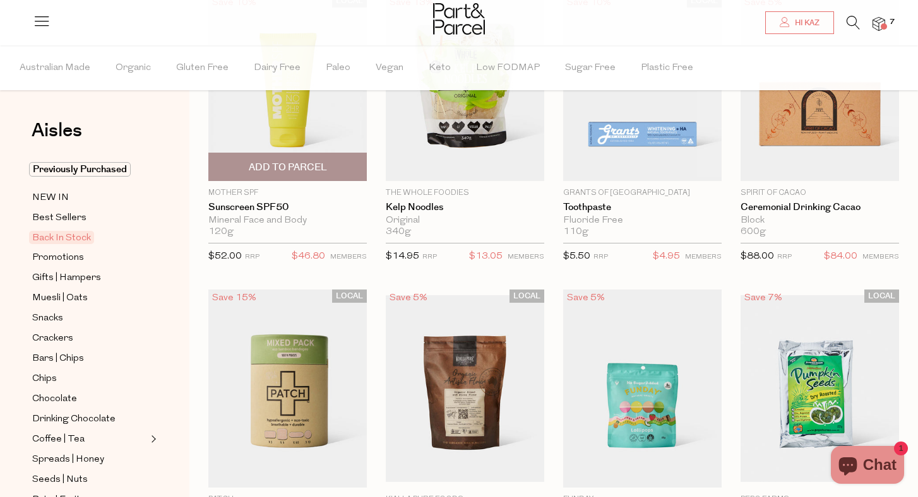
scroll to position [182, 0]
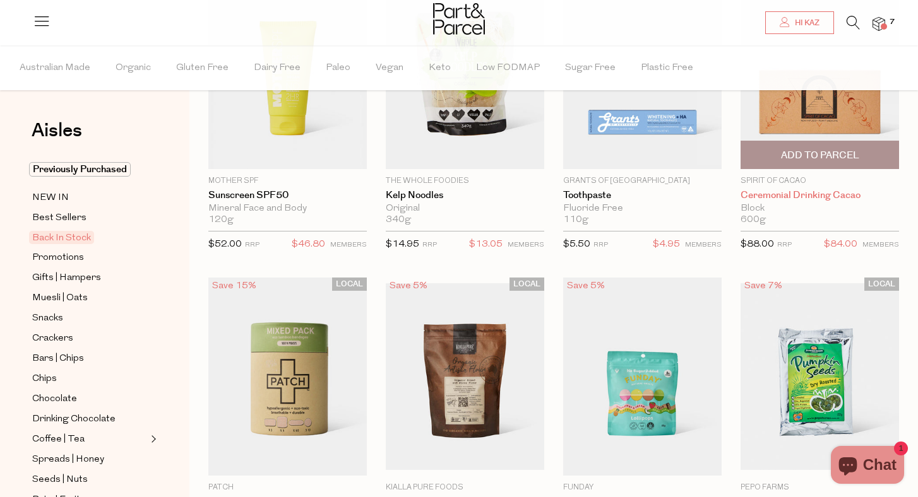
click at [790, 199] on link "Ceremonial Drinking Cacao" at bounding box center [819, 195] width 158 height 11
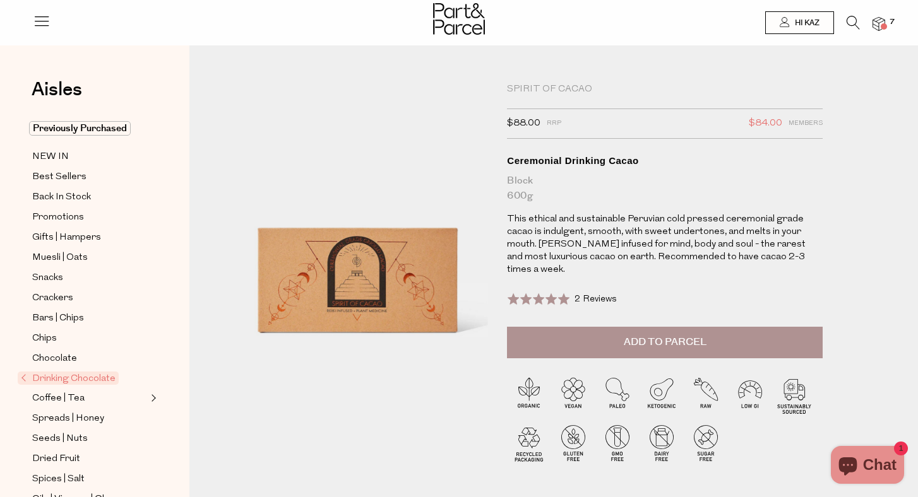
click at [434, 295] on img at bounding box center [357, 236] width 261 height 307
click at [62, 174] on span "Best Sellers" at bounding box center [59, 177] width 54 height 15
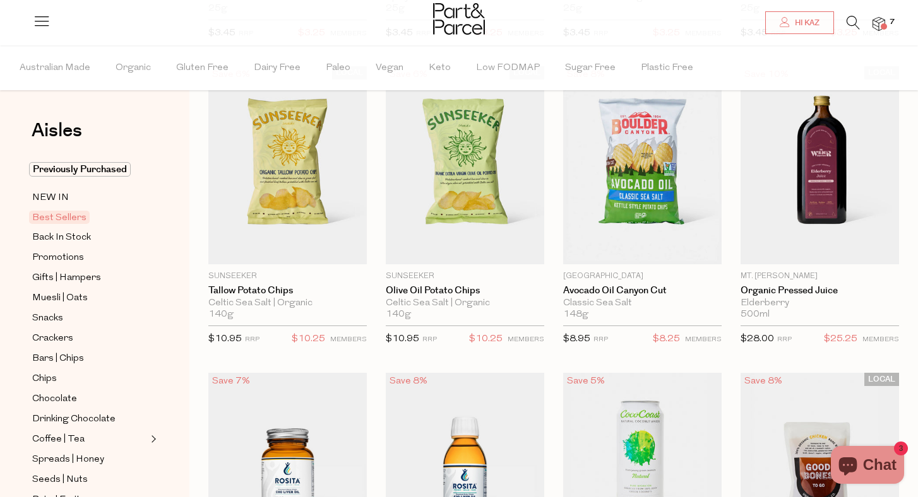
scroll to position [126, 0]
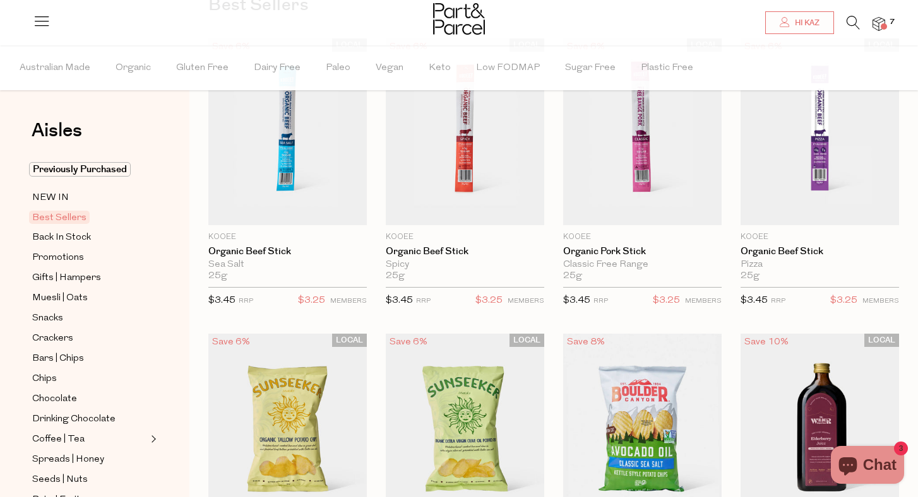
click at [850, 26] on icon at bounding box center [852, 23] width 13 height 14
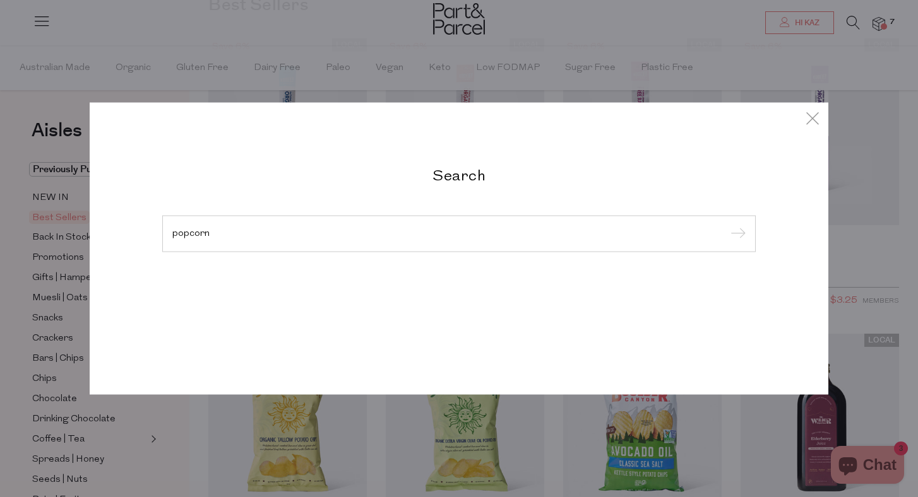
type input "popcorn"
click at [736, 235] on input "submit" at bounding box center [735, 234] width 19 height 19
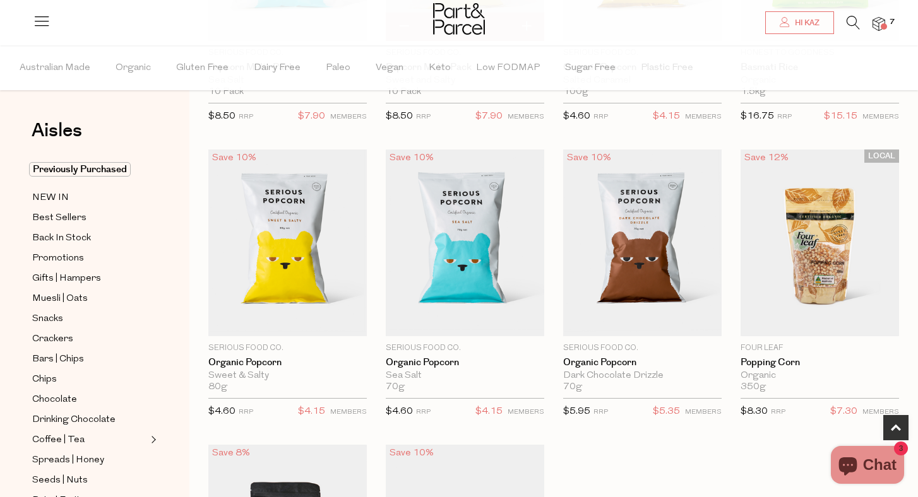
scroll to position [582, 0]
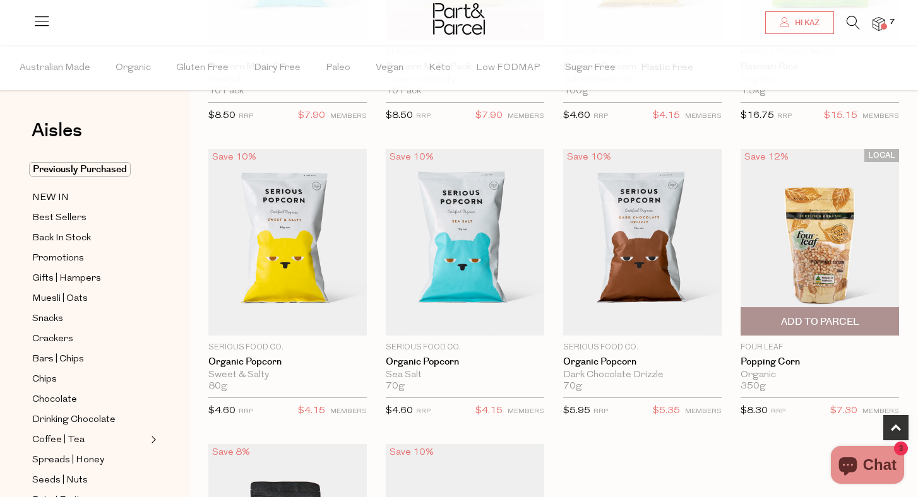
click at [799, 311] on span "Add To Parcel" at bounding box center [819, 321] width 151 height 27
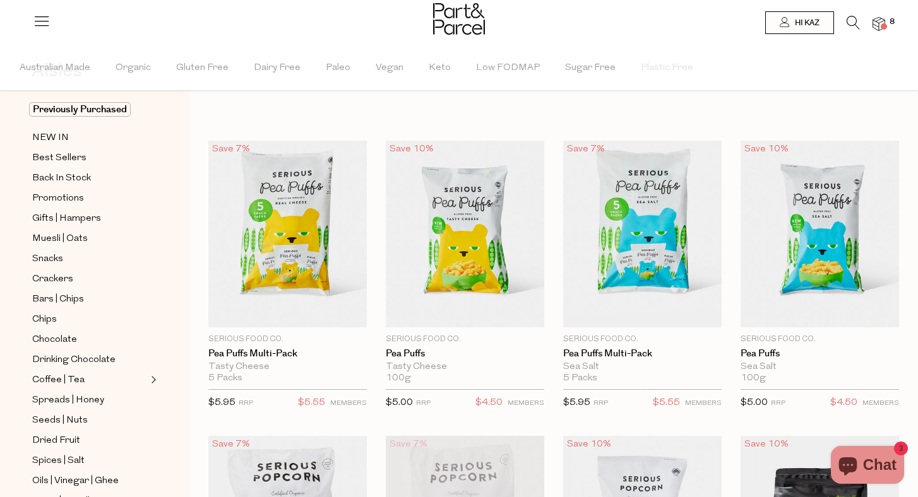
scroll to position [81, 0]
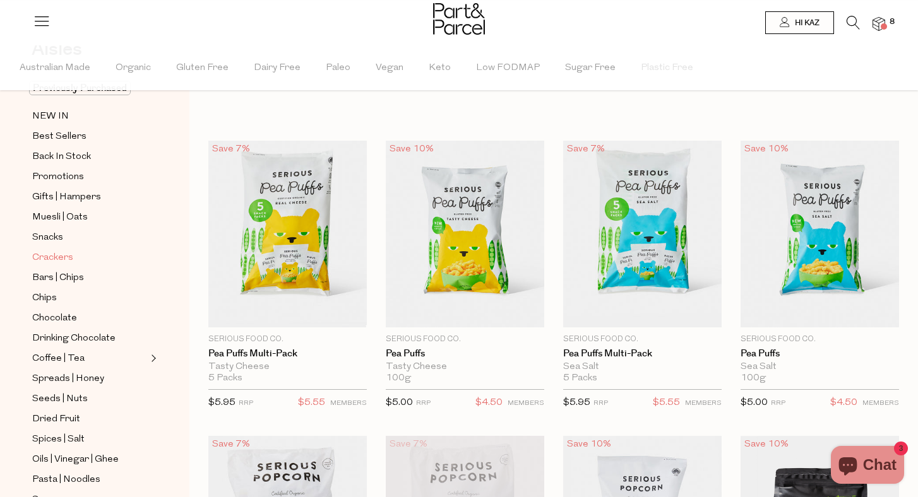
click at [61, 257] on span "Crackers" at bounding box center [52, 258] width 41 height 15
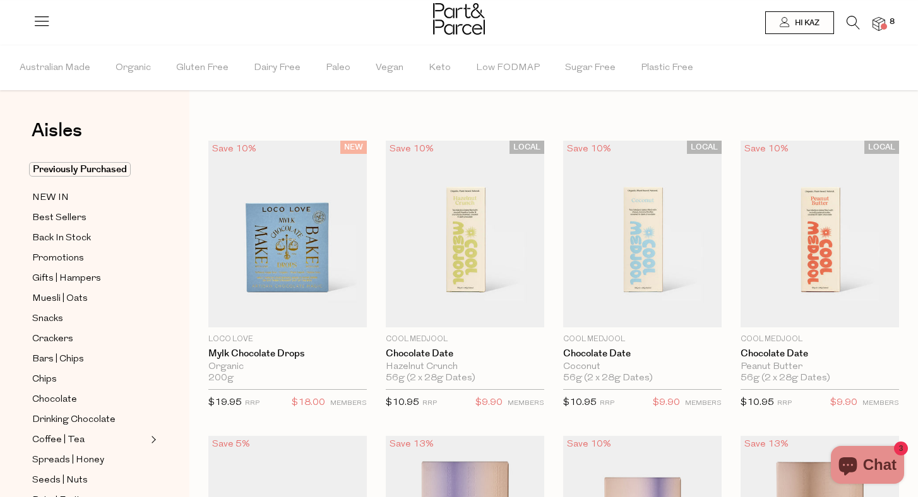
click at [854, 21] on icon at bounding box center [852, 23] width 13 height 14
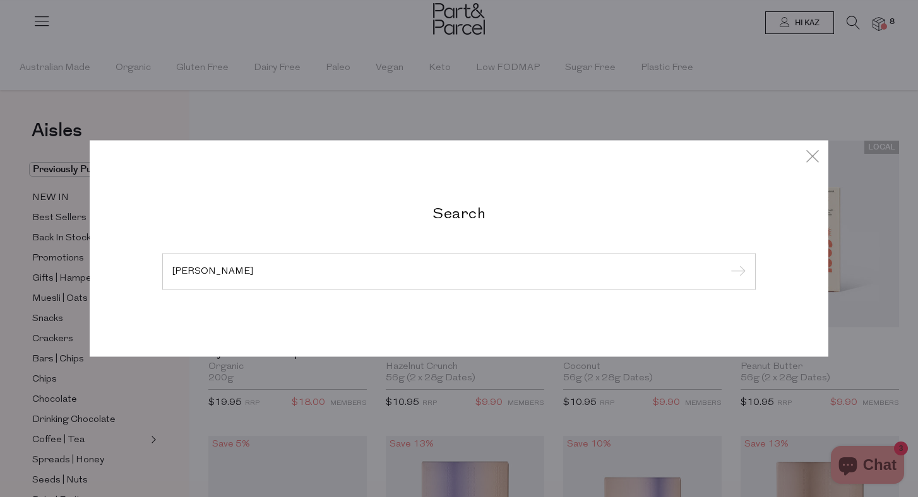
type input "[PERSON_NAME]"
click at [736, 263] on input "submit" at bounding box center [735, 272] width 19 height 19
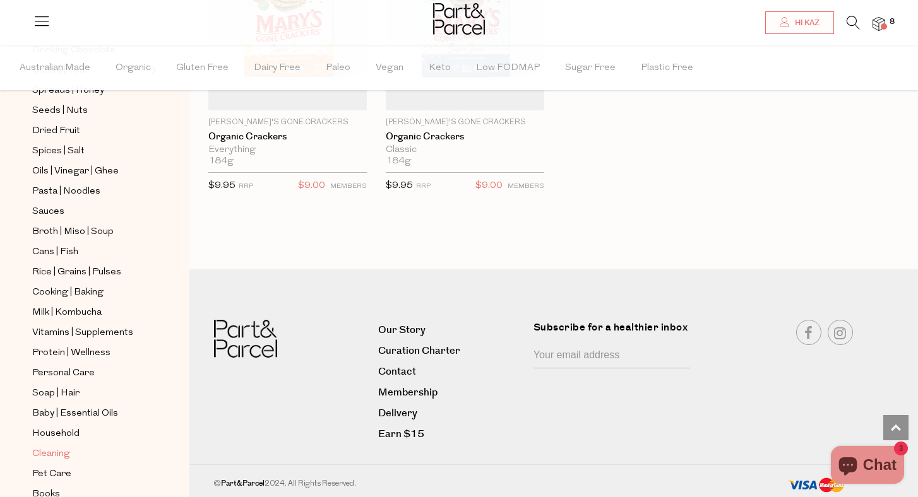
scroll to position [375, 0]
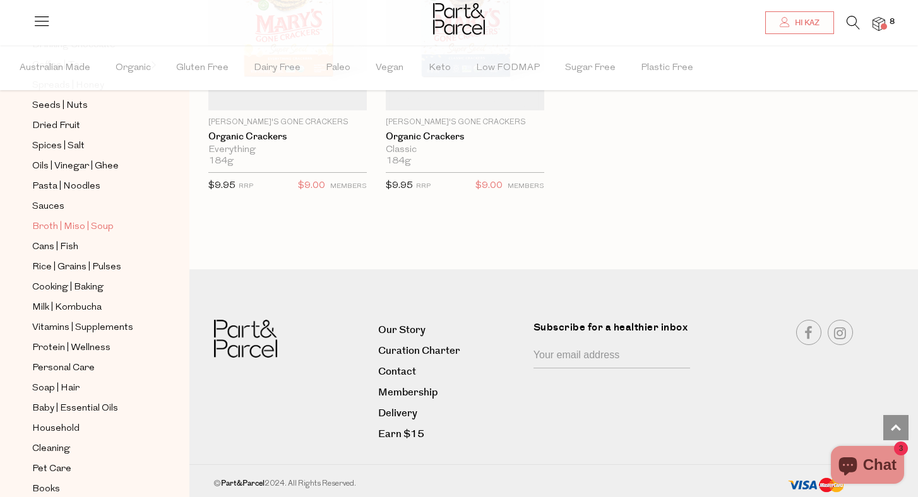
click at [76, 225] on span "Broth | Miso | Soup" at bounding box center [72, 227] width 81 height 15
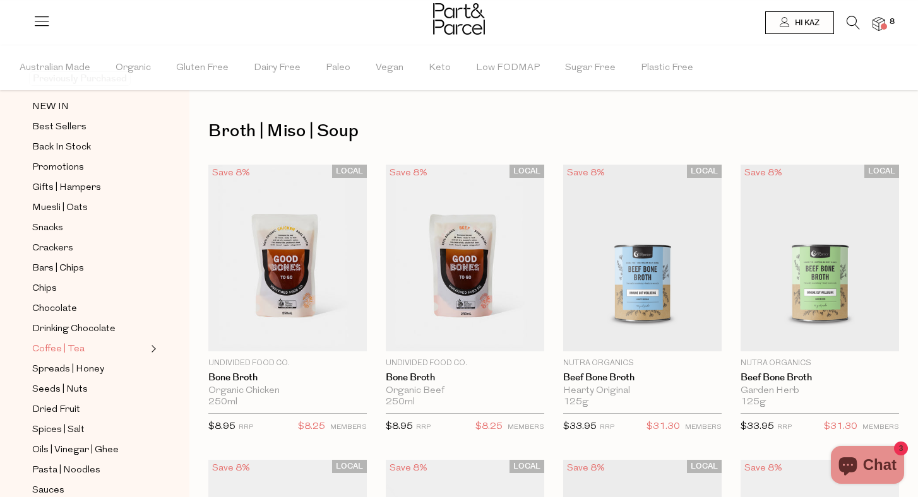
click at [73, 348] on span "Coffee | Tea" at bounding box center [58, 349] width 52 height 15
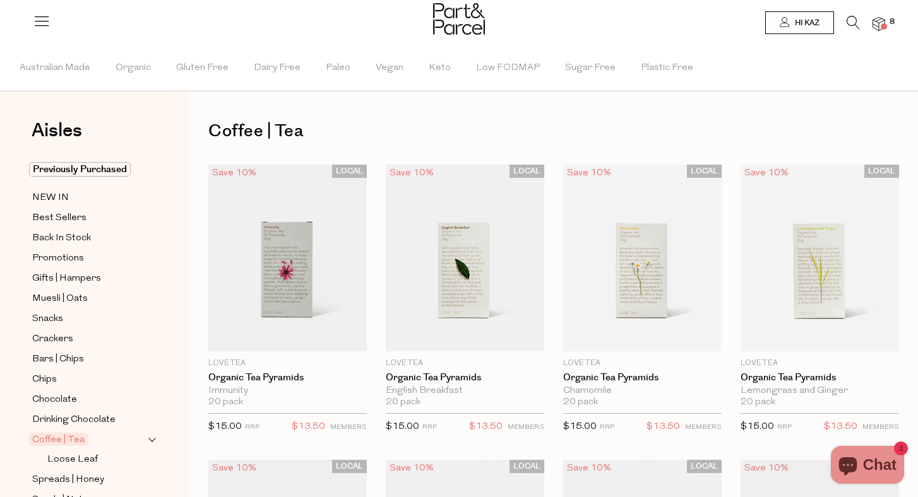
click at [846, 20] on icon at bounding box center [852, 23] width 13 height 14
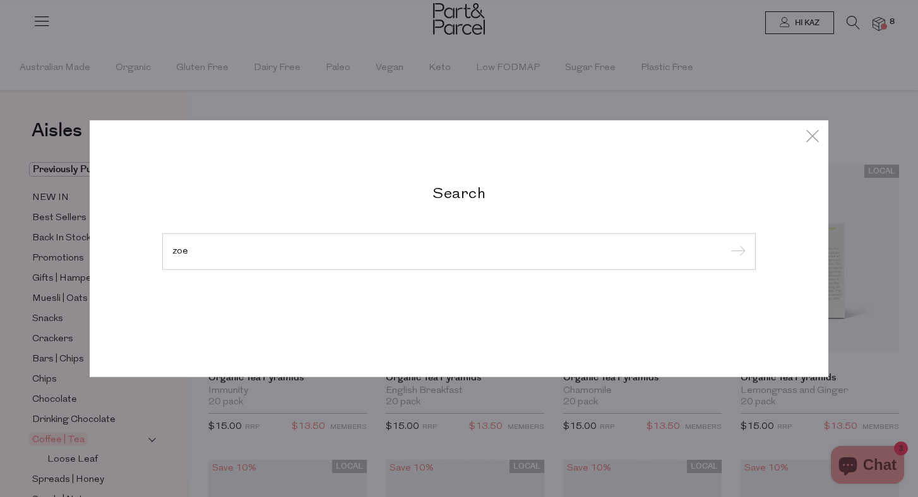
type input "zoe"
click at [736, 252] on input "submit" at bounding box center [735, 252] width 19 height 19
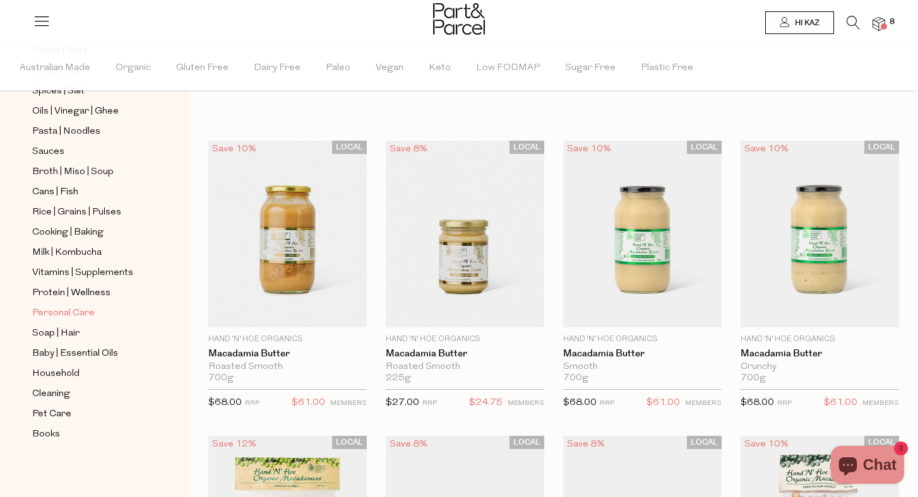
scroll to position [430, 0]
click at [74, 250] on span "Milk | Kombucha" at bounding box center [66, 252] width 69 height 15
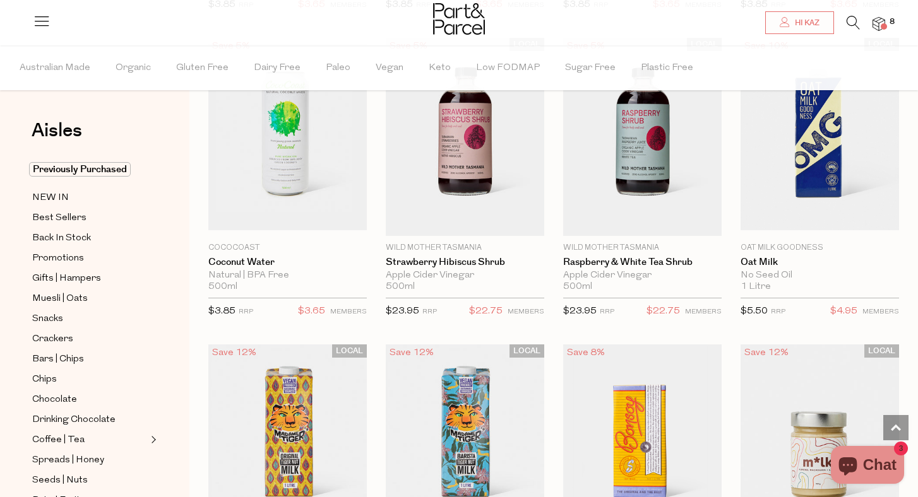
scroll to position [555, 0]
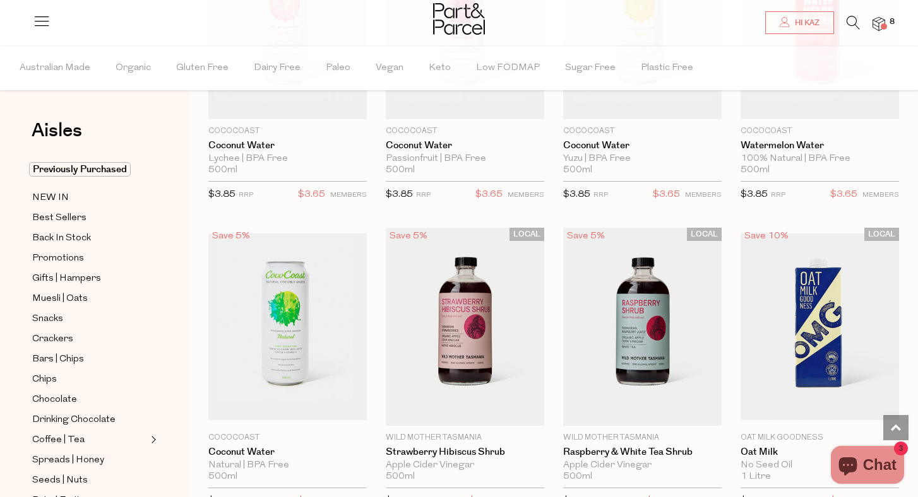
click at [848, 20] on icon at bounding box center [852, 23] width 13 height 14
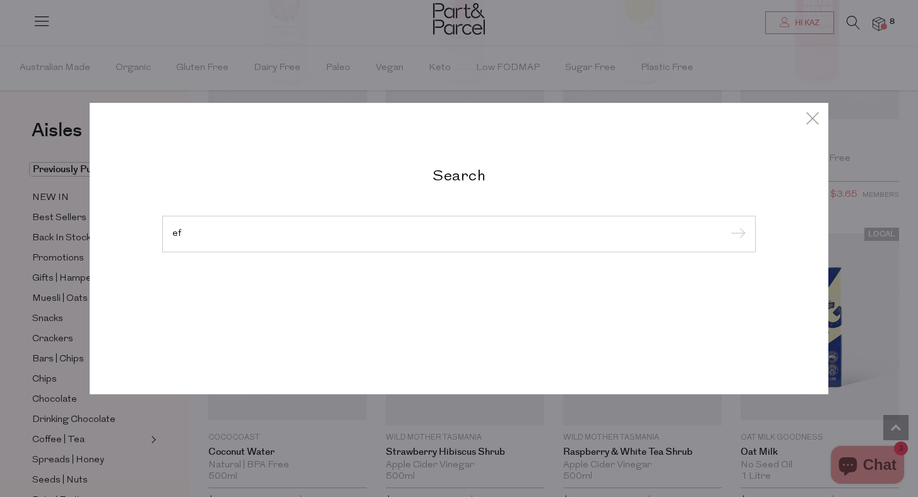
type input "e"
type input "kefir"
click at [736, 235] on input "submit" at bounding box center [735, 234] width 19 height 19
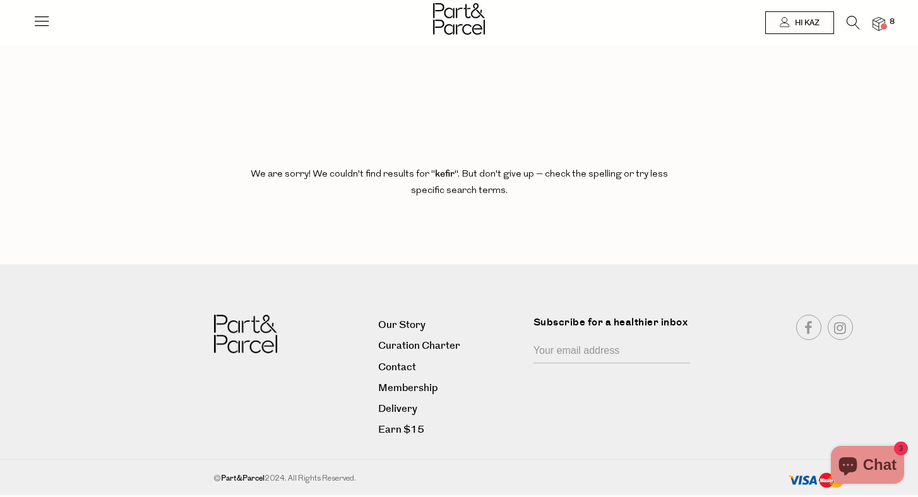
click at [877, 27] on img at bounding box center [878, 24] width 13 height 15
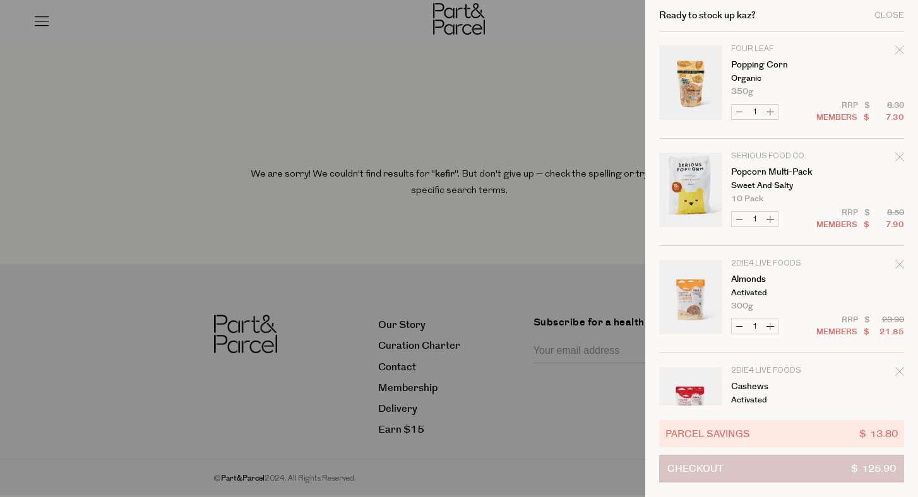
click at [808, 467] on button "Checkout $ 125.90" at bounding box center [781, 469] width 245 height 28
